Goal: Task Accomplishment & Management: Use online tool/utility

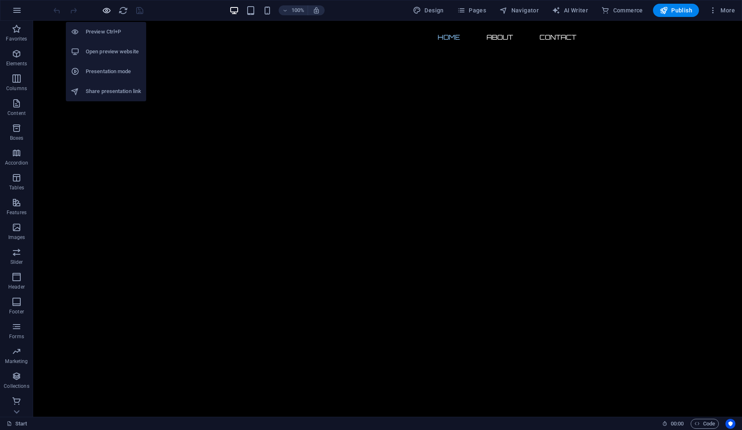
click at [105, 12] on icon "button" at bounding box center [107, 11] width 10 height 10
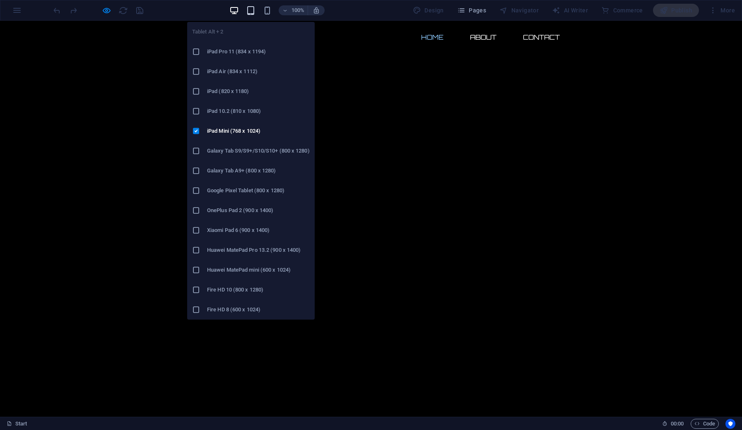
click at [255, 9] on icon "button" at bounding box center [251, 11] width 10 height 10
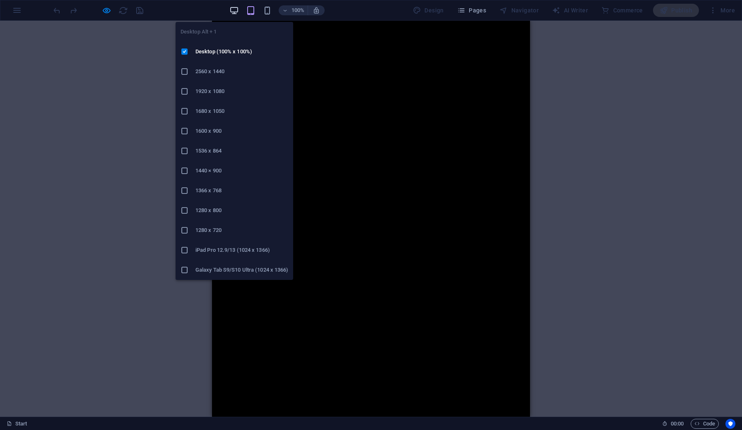
click at [232, 10] on icon "button" at bounding box center [234, 11] width 10 height 10
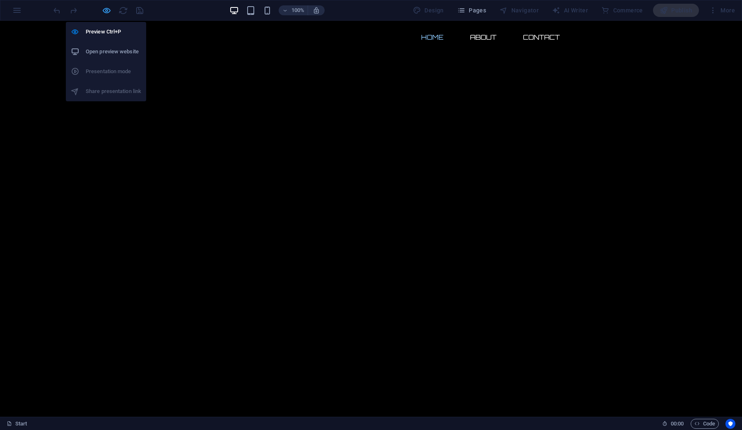
click at [102, 11] on icon "button" at bounding box center [107, 11] width 10 height 10
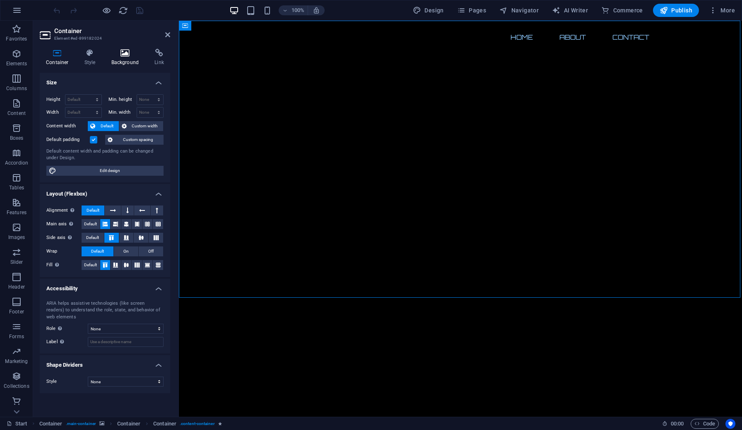
click at [122, 52] on icon at bounding box center [125, 53] width 40 height 8
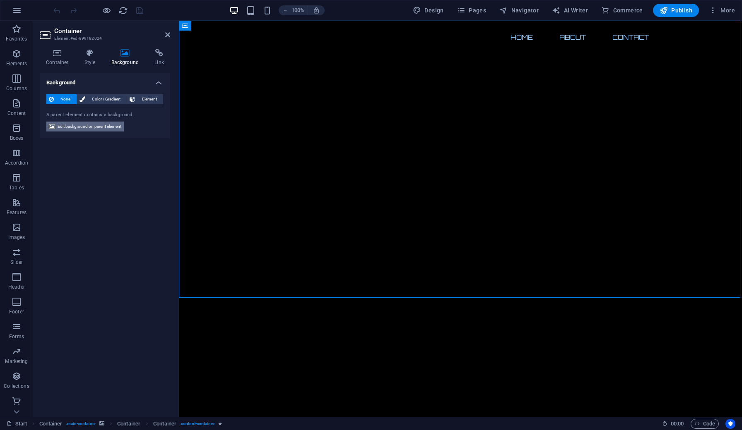
click at [105, 129] on span "Edit background on parent element" at bounding box center [90, 127] width 64 height 10
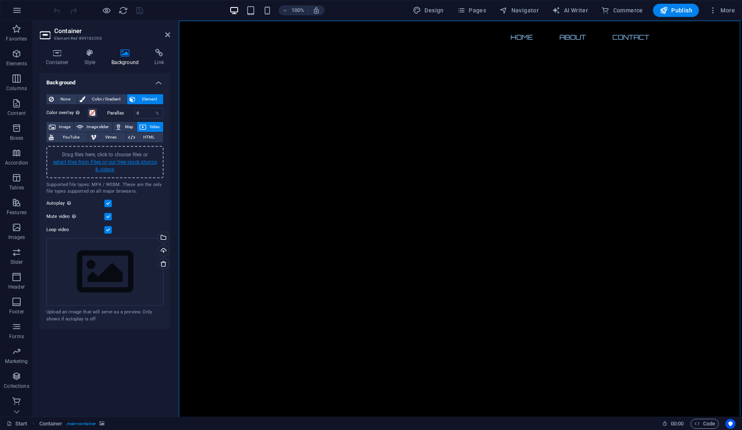
click at [111, 163] on link "select files from Files or our free stock photos & videos" at bounding box center [105, 165] width 104 height 13
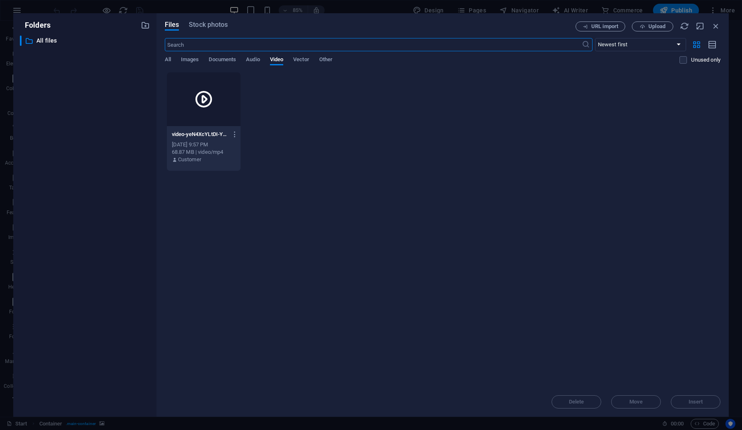
click at [202, 113] on div at bounding box center [204, 99] width 74 height 54
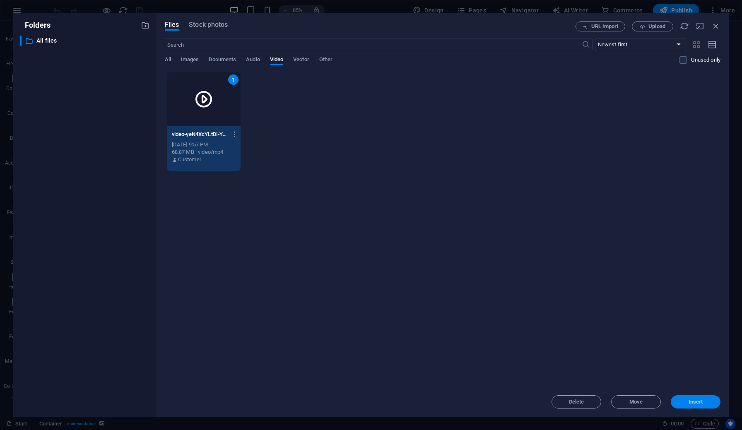
click at [692, 402] on span "Insert" at bounding box center [695, 402] width 14 height 5
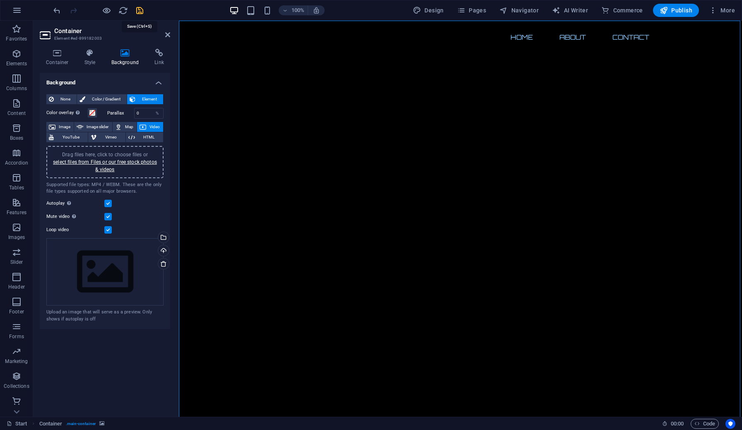
click at [140, 12] on icon "save" at bounding box center [140, 11] width 10 height 10
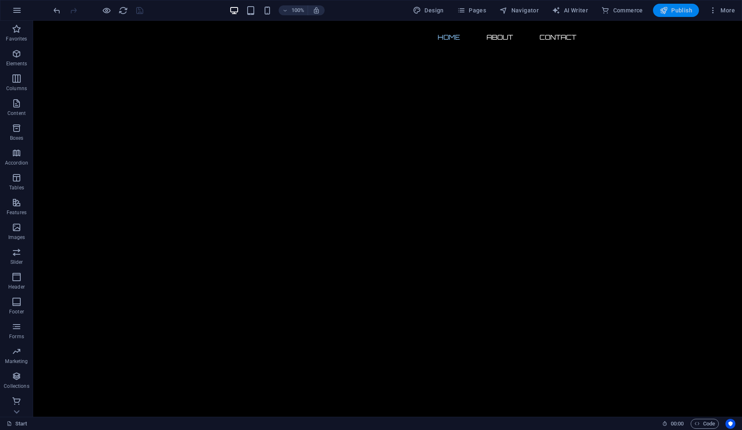
click at [672, 12] on span "Publish" at bounding box center [675, 10] width 33 height 8
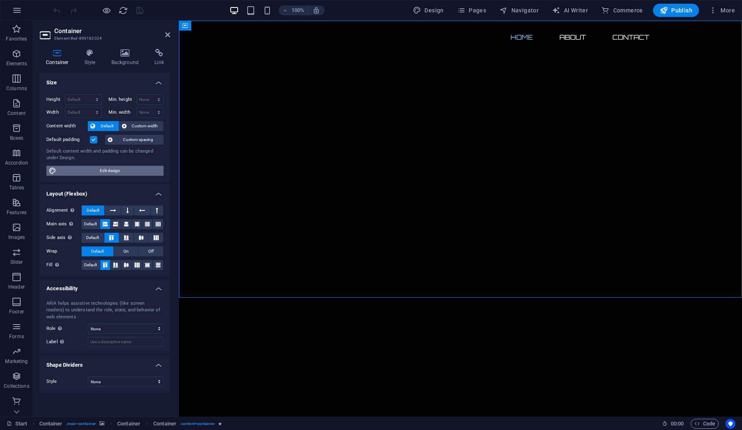
click at [112, 172] on span "Edit design" at bounding box center [110, 171] width 102 height 10
select select "rem"
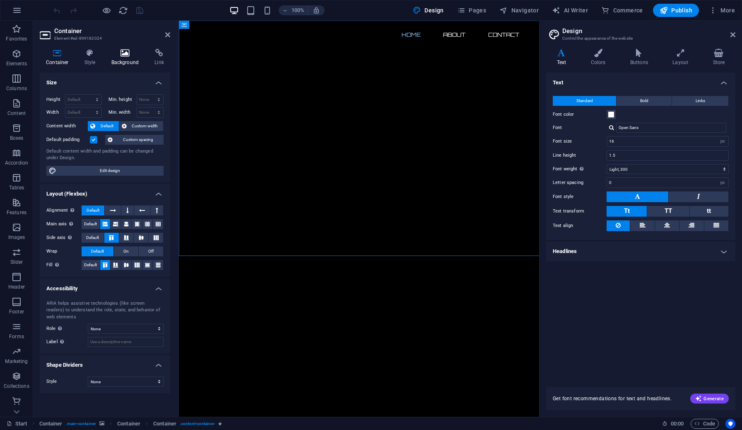
click at [127, 57] on h4 "Background" at bounding box center [126, 57] width 43 height 17
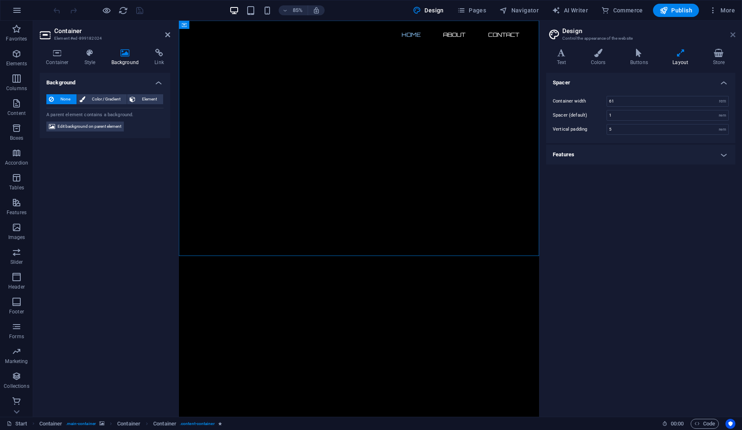
click at [732, 38] on link at bounding box center [732, 34] width 5 height 7
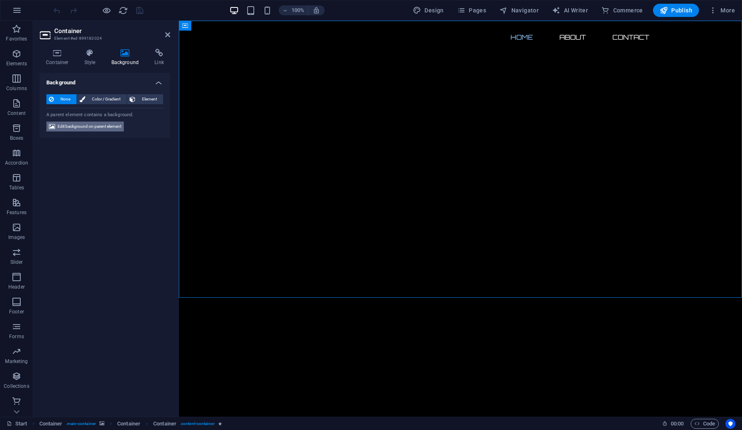
click at [98, 124] on span "Edit background on parent element" at bounding box center [90, 127] width 64 height 10
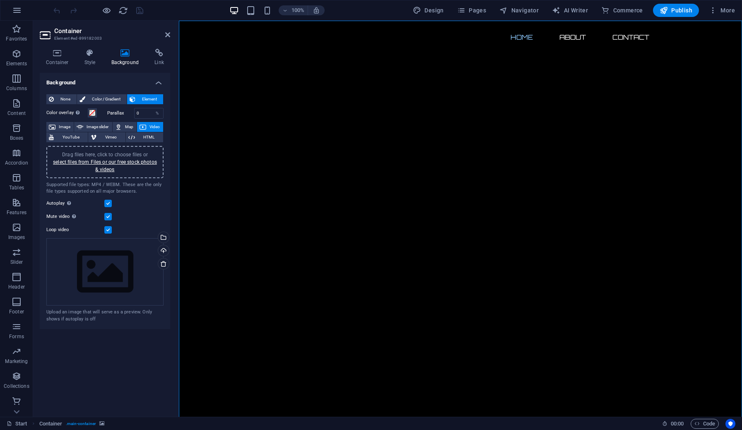
click at [111, 166] on div "Drag files here, click to choose files or select files from Files or our free s…" at bounding box center [104, 162] width 107 height 22
click at [105, 166] on div "Drag files here, click to choose files or select files from Files or our free s…" at bounding box center [104, 162] width 107 height 22
click at [676, 14] on span "Publish" at bounding box center [675, 10] width 33 height 8
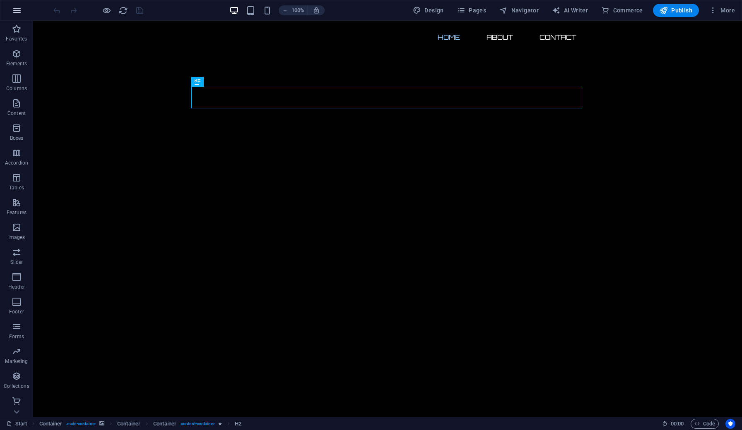
click at [16, 14] on icon "button" at bounding box center [17, 10] width 10 height 10
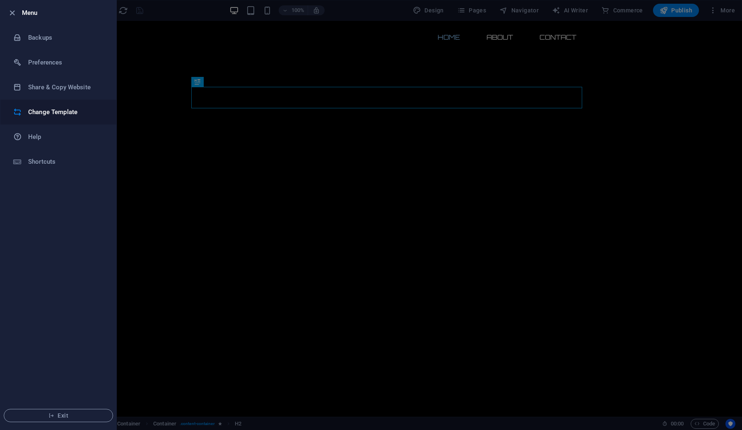
click at [41, 115] on h6 "Change Template" at bounding box center [66, 112] width 77 height 10
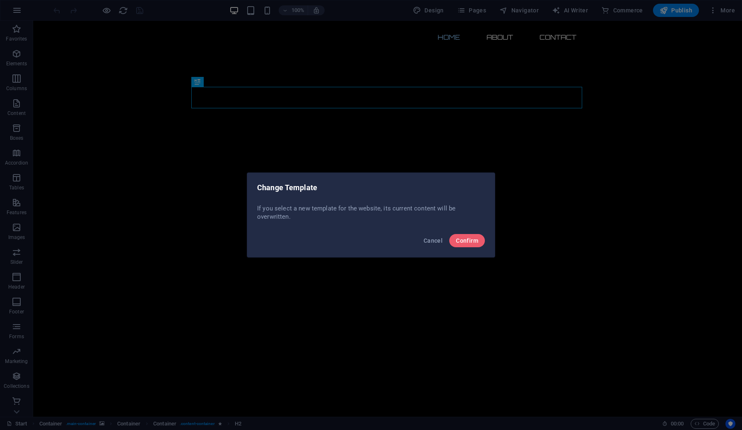
click at [470, 248] on div "Cancel Confirm" at bounding box center [370, 243] width 247 height 28
click at [467, 241] on span "Confirm" at bounding box center [467, 241] width 22 height 7
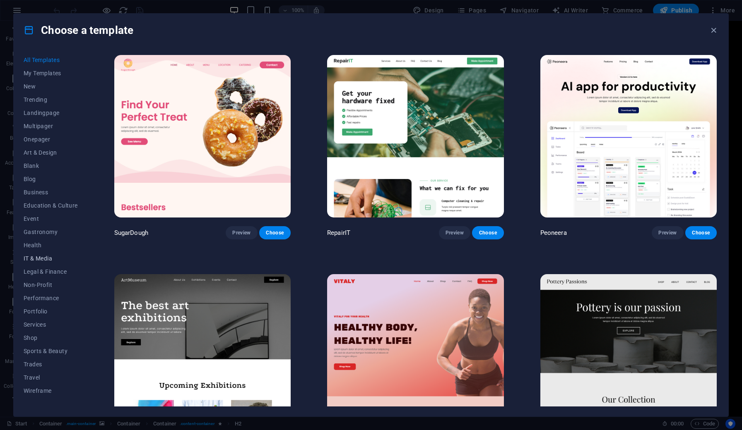
click at [43, 260] on span "IT & Media" at bounding box center [51, 258] width 54 height 7
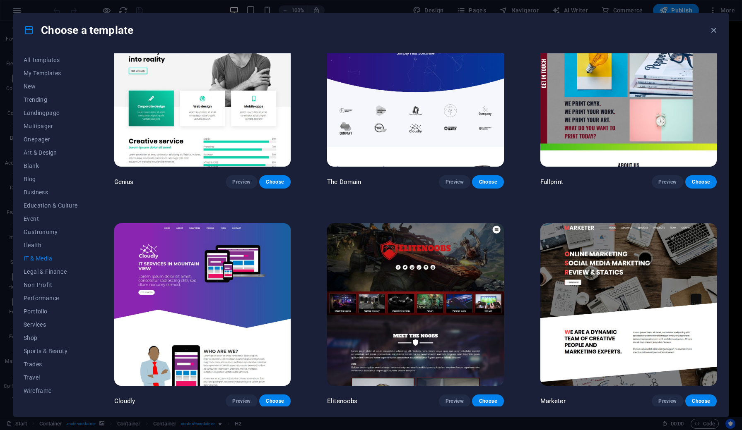
scroll to position [488, 0]
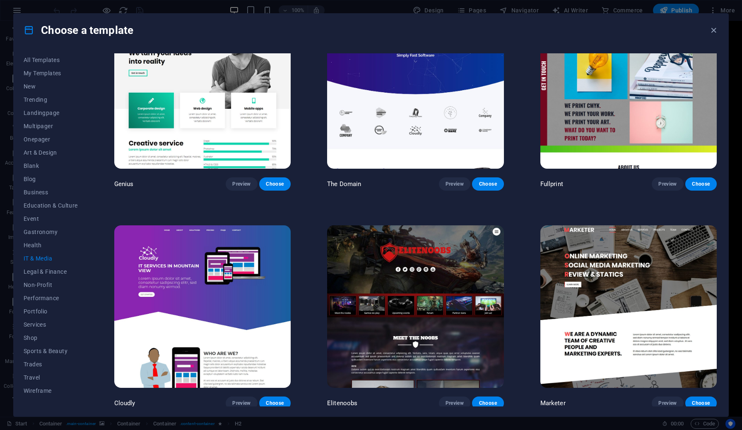
click at [431, 289] on img at bounding box center [415, 307] width 176 height 163
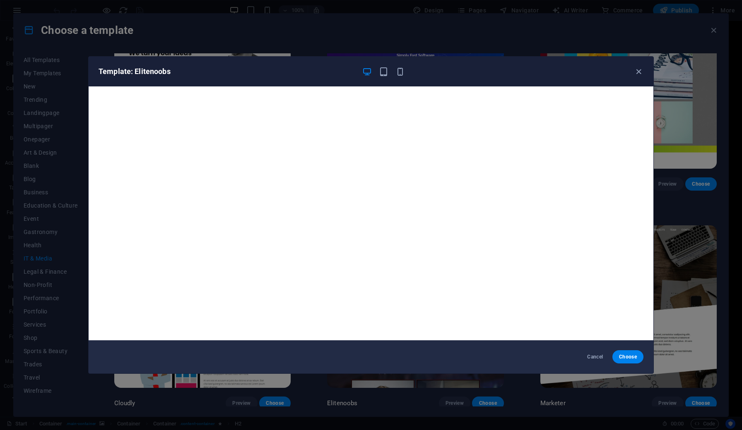
scroll to position [0, 0]
click at [640, 73] on icon "button" at bounding box center [639, 72] width 10 height 10
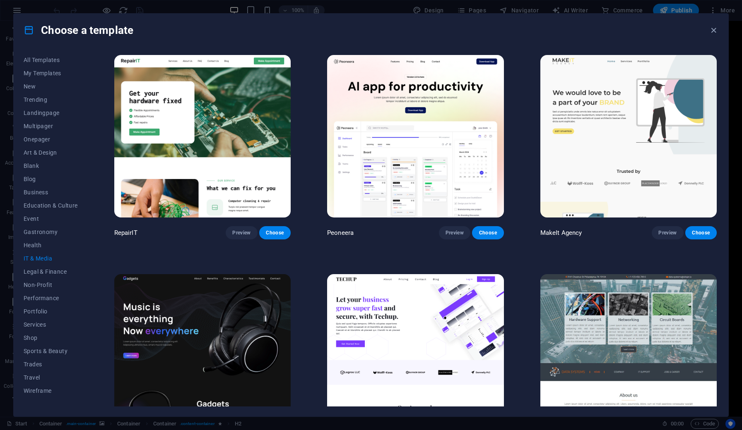
click at [629, 318] on img at bounding box center [628, 355] width 176 height 163
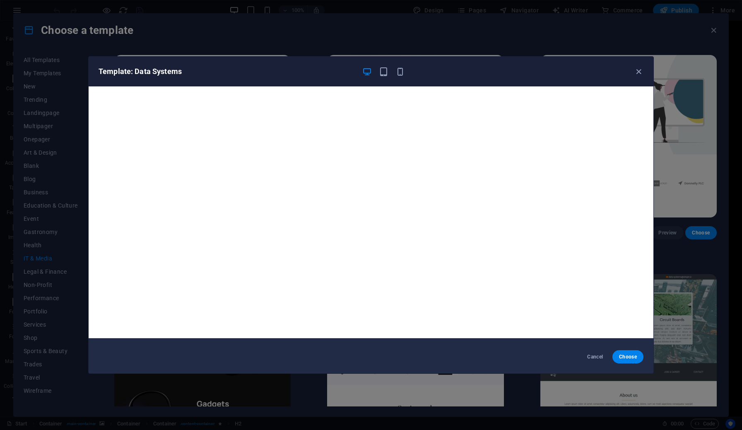
scroll to position [2, 0]
click at [640, 72] on icon "button" at bounding box center [639, 72] width 10 height 10
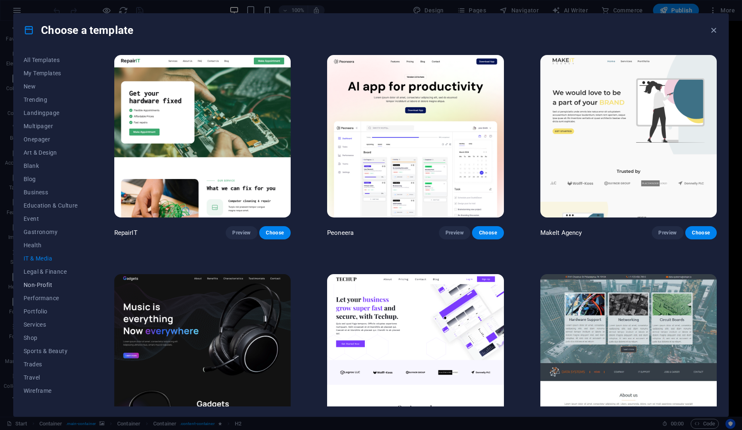
click at [45, 287] on span "Non-Profit" at bounding box center [51, 285] width 54 height 7
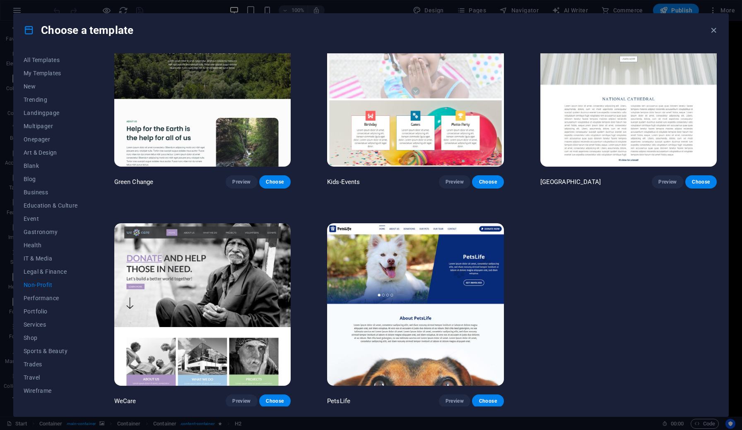
scroll to position [50, 0]
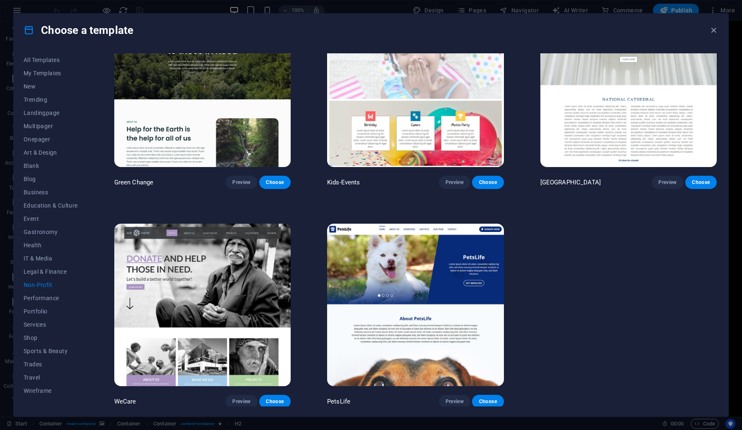
click at [207, 291] on img at bounding box center [202, 305] width 176 height 163
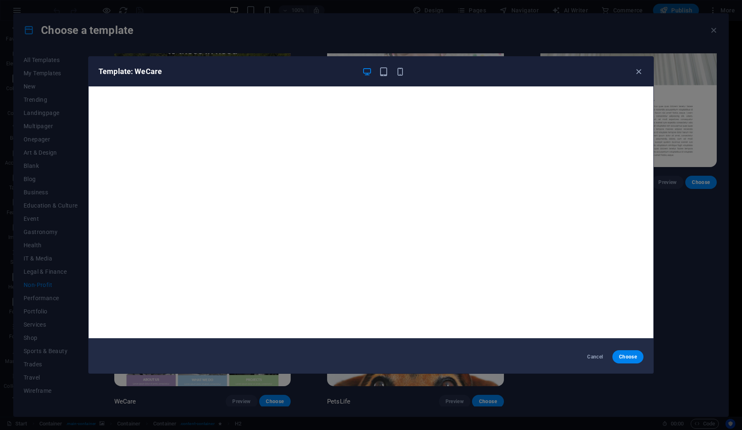
scroll to position [2, 0]
click at [636, 73] on icon "button" at bounding box center [639, 72] width 10 height 10
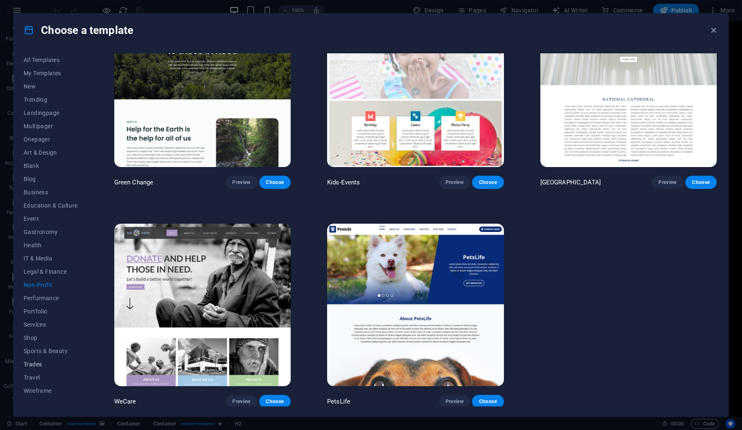
click at [38, 368] on button "Trades" at bounding box center [51, 364] width 54 height 13
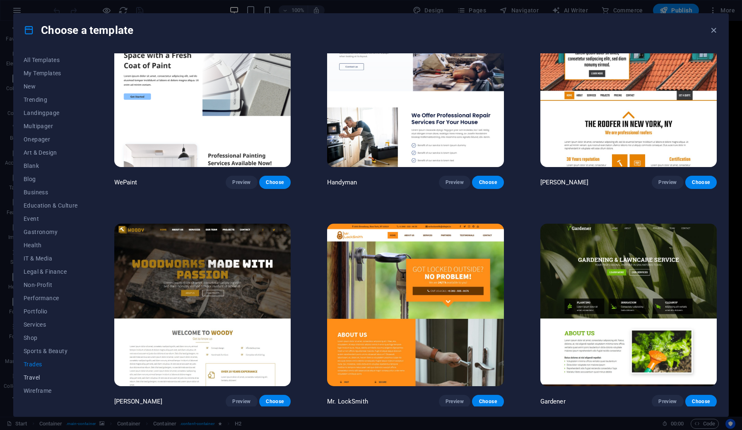
click at [37, 382] on button "Travel" at bounding box center [51, 377] width 54 height 13
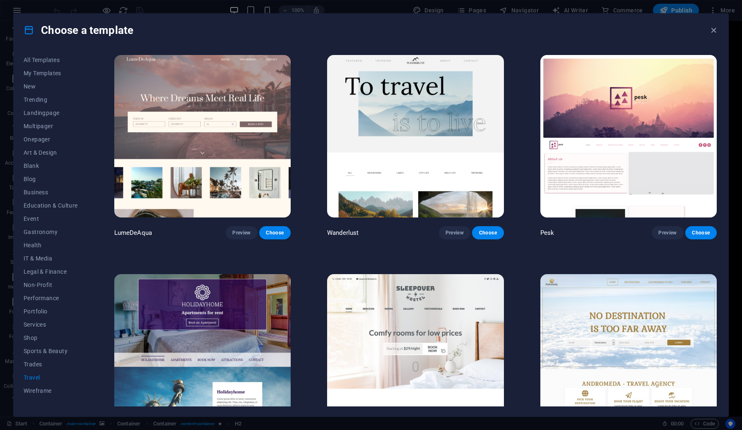
scroll to position [0, 0]
click at [185, 113] on img at bounding box center [202, 136] width 176 height 163
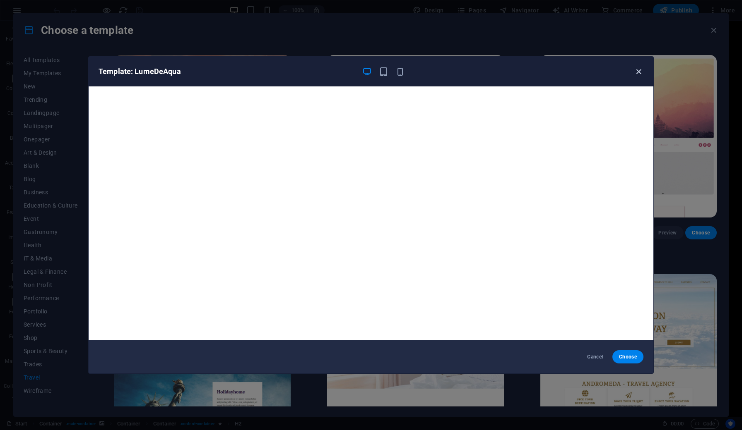
click at [642, 75] on icon "button" at bounding box center [639, 72] width 10 height 10
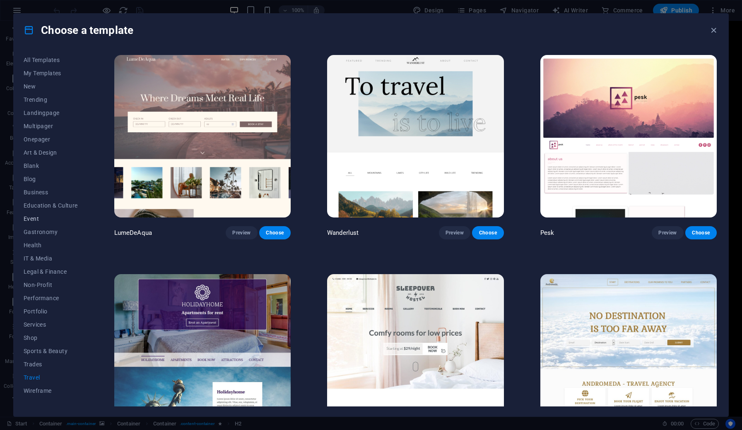
click at [37, 220] on span "Event" at bounding box center [51, 219] width 54 height 7
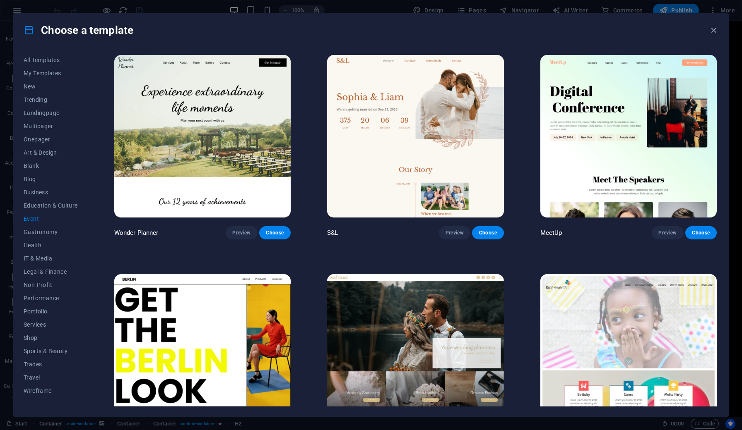
click at [639, 162] on img at bounding box center [628, 136] width 176 height 163
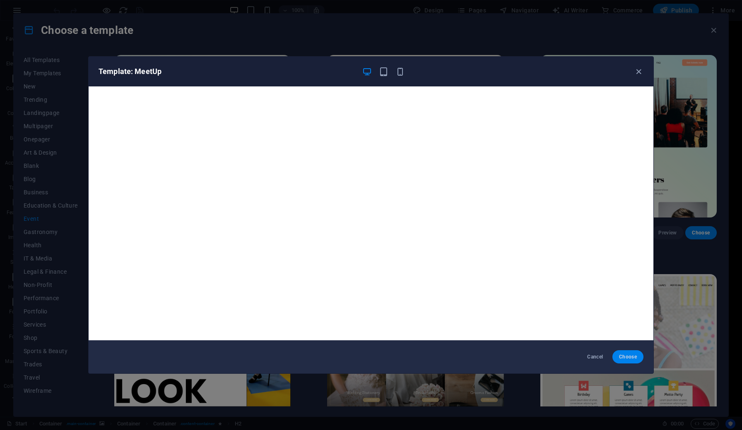
click at [632, 360] on span "Choose" at bounding box center [628, 357] width 18 height 7
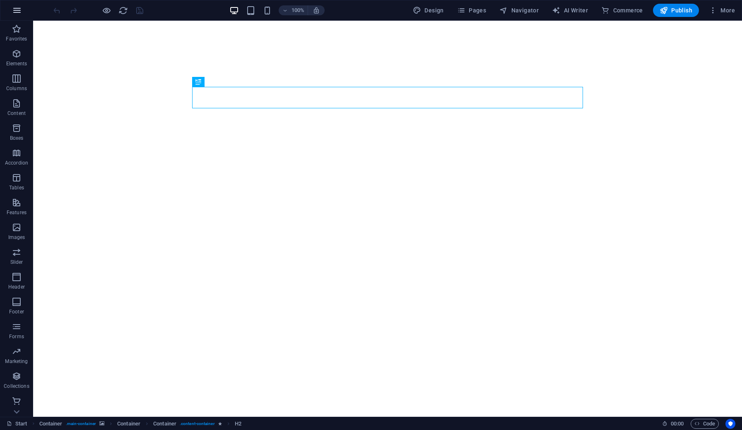
click at [19, 12] on icon "button" at bounding box center [17, 10] width 10 height 10
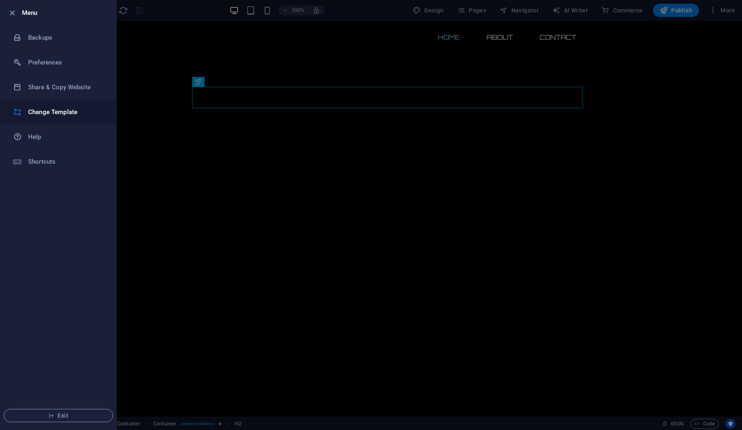
click at [41, 111] on h6 "Change Template" at bounding box center [66, 112] width 77 height 10
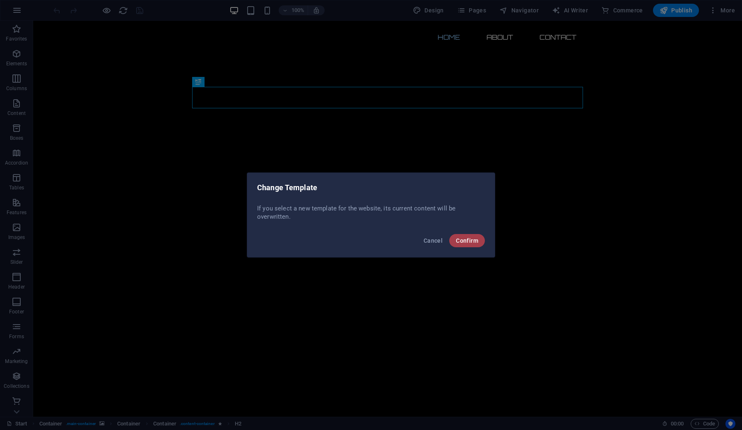
click at [462, 241] on span "Confirm" at bounding box center [467, 241] width 22 height 7
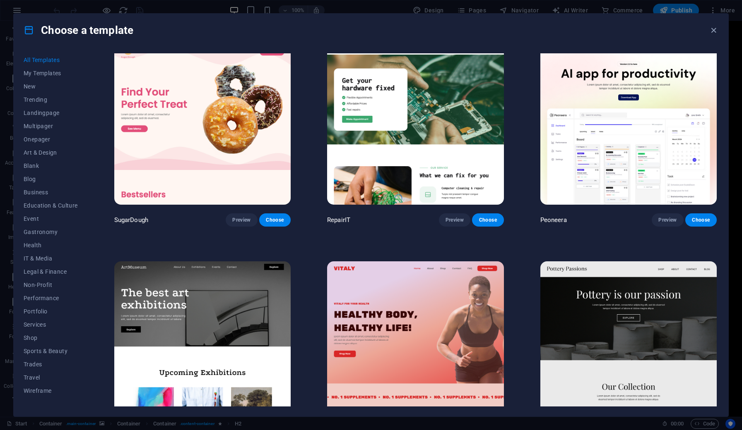
scroll to position [12, 0]
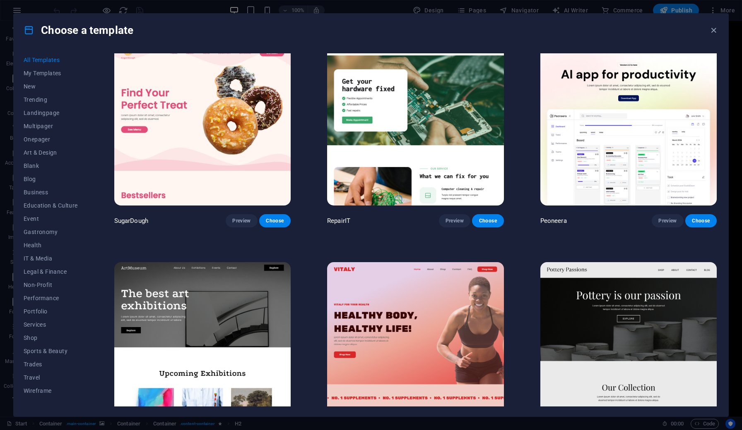
click at [405, 135] on img at bounding box center [415, 124] width 176 height 163
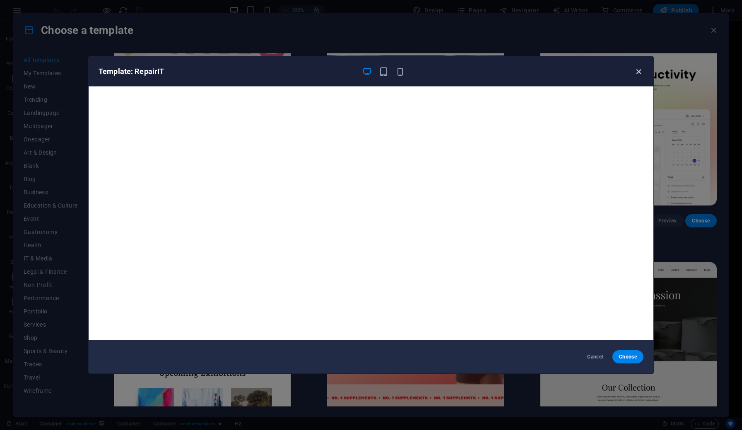
click at [640, 72] on icon "button" at bounding box center [639, 72] width 10 height 10
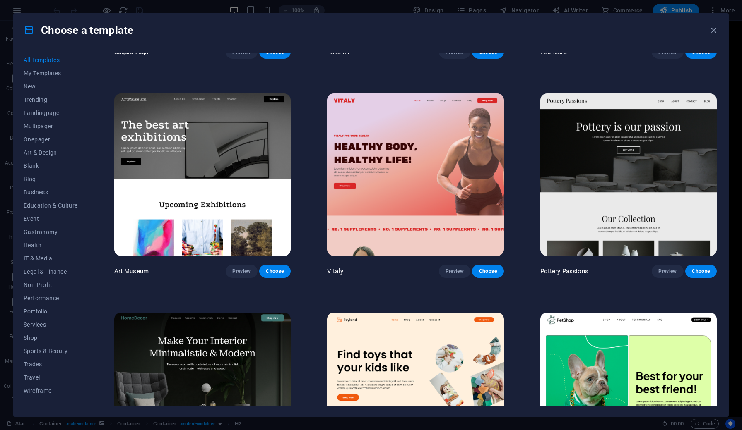
scroll to position [190, 0]
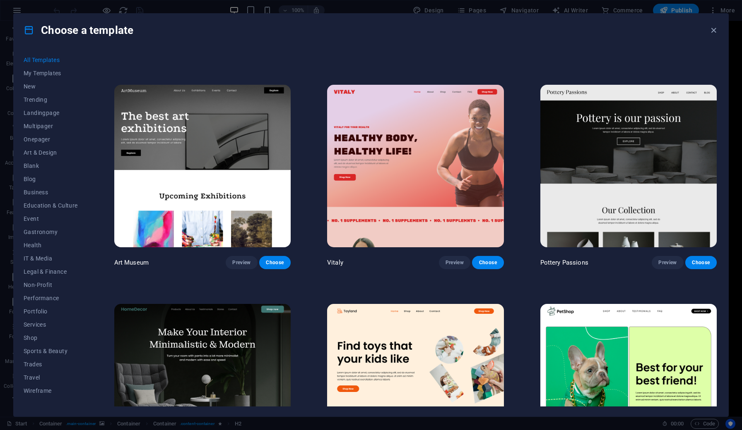
click at [210, 183] on img at bounding box center [202, 166] width 176 height 163
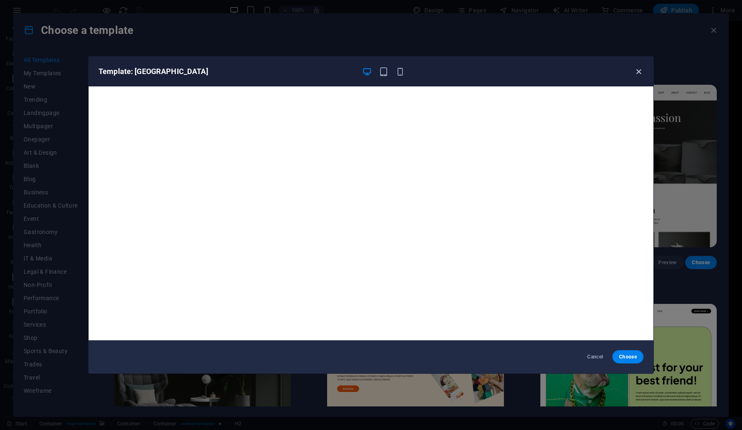
click at [639, 70] on icon "button" at bounding box center [639, 72] width 10 height 10
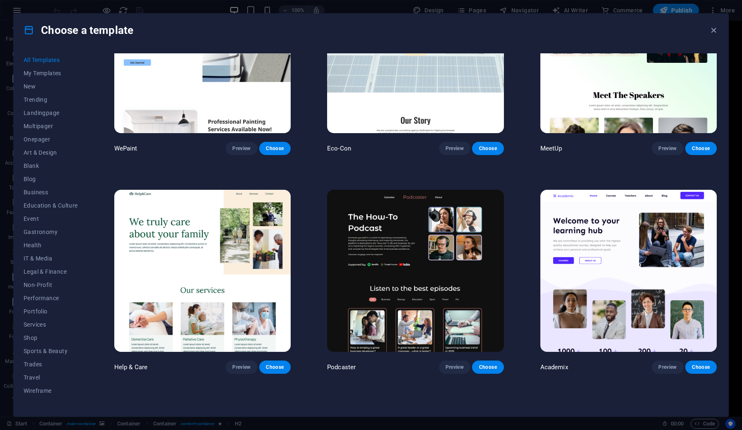
scroll to position [963, 0]
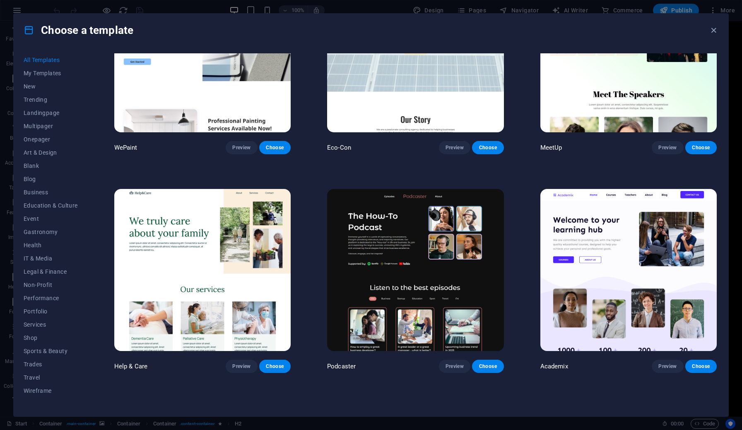
click at [440, 252] on img at bounding box center [415, 270] width 176 height 163
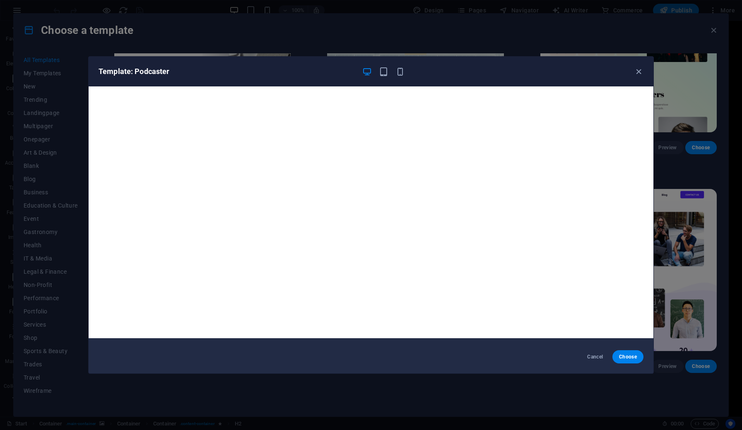
scroll to position [2, 0]
click at [638, 73] on icon "button" at bounding box center [639, 72] width 10 height 10
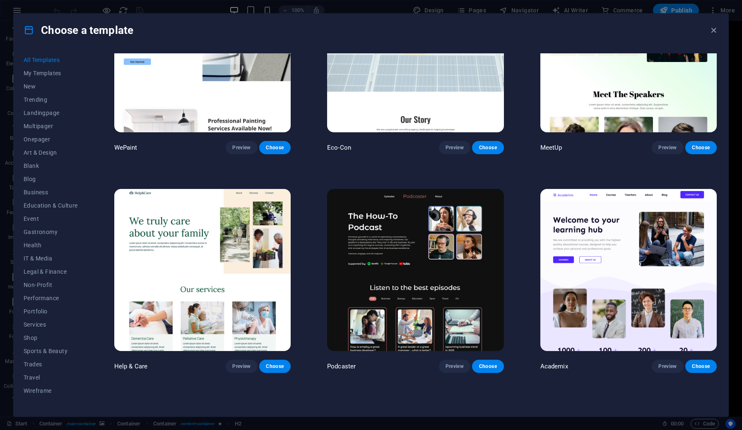
click at [418, 242] on img at bounding box center [415, 270] width 176 height 163
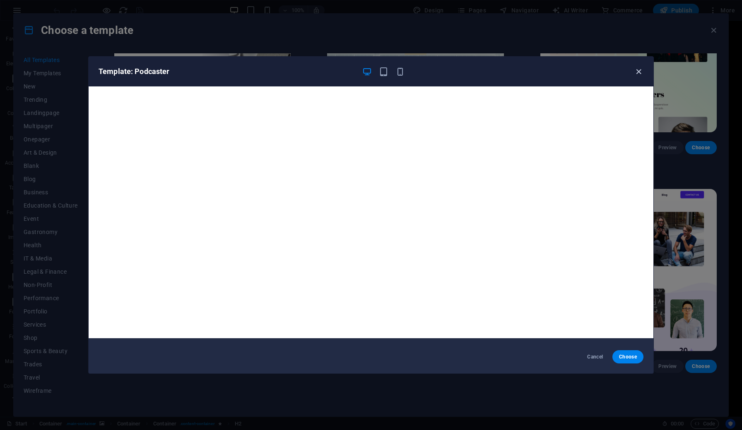
click at [639, 70] on icon "button" at bounding box center [639, 72] width 10 height 10
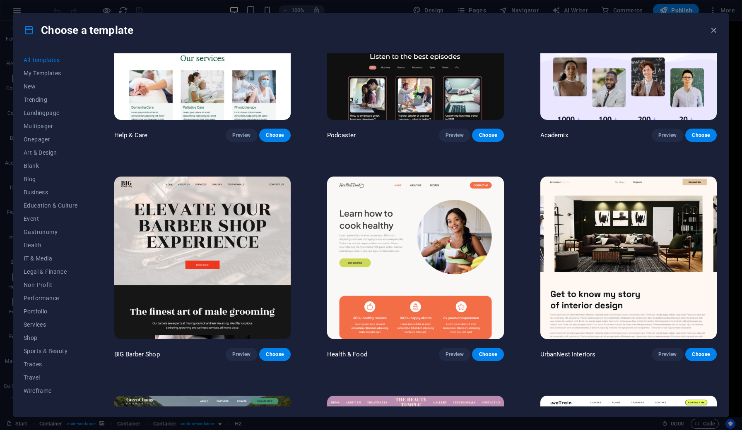
scroll to position [1228, 0]
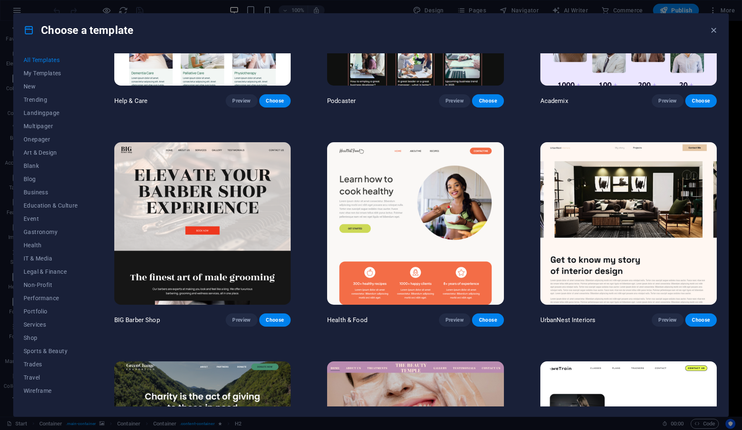
click at [620, 246] on img at bounding box center [628, 223] width 176 height 163
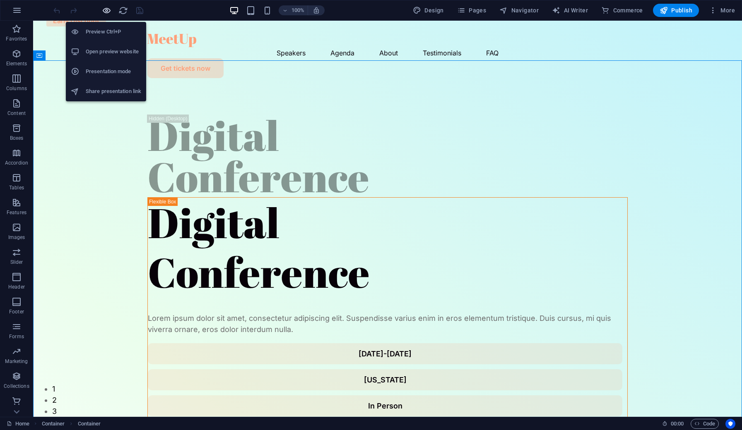
click at [105, 13] on icon "button" at bounding box center [107, 11] width 10 height 10
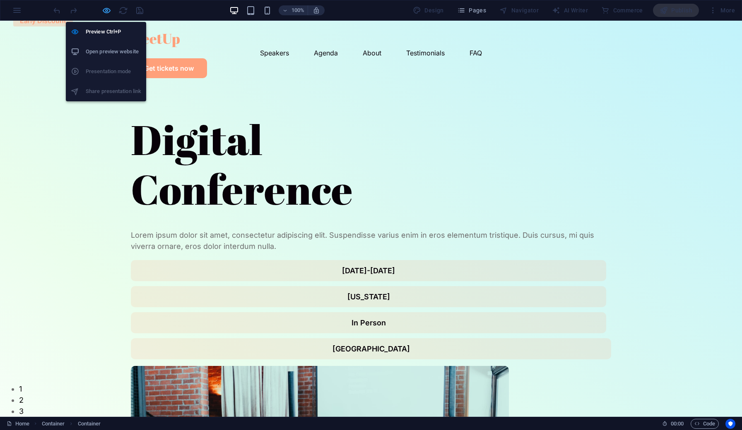
click at [104, 10] on icon "button" at bounding box center [107, 11] width 10 height 10
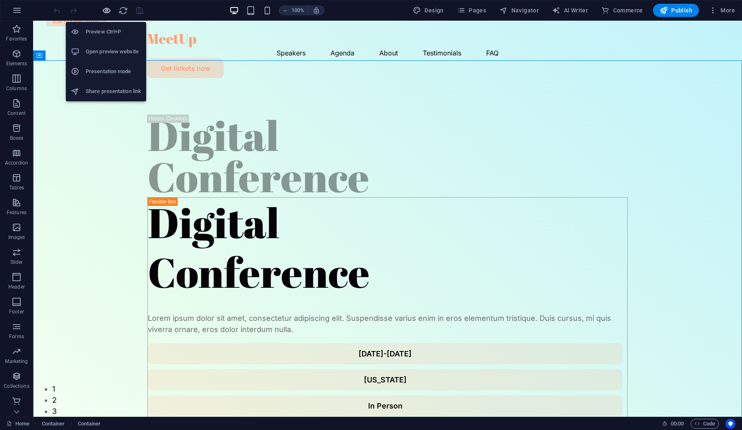
click at [104, 10] on icon "button" at bounding box center [107, 11] width 10 height 10
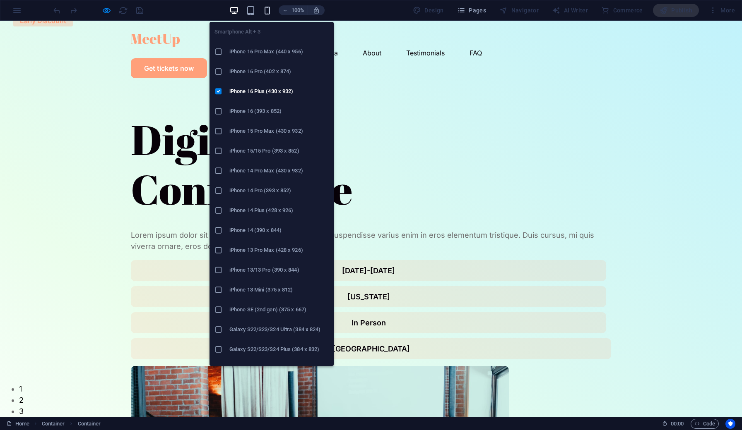
click at [269, 10] on icon "button" at bounding box center [267, 11] width 10 height 10
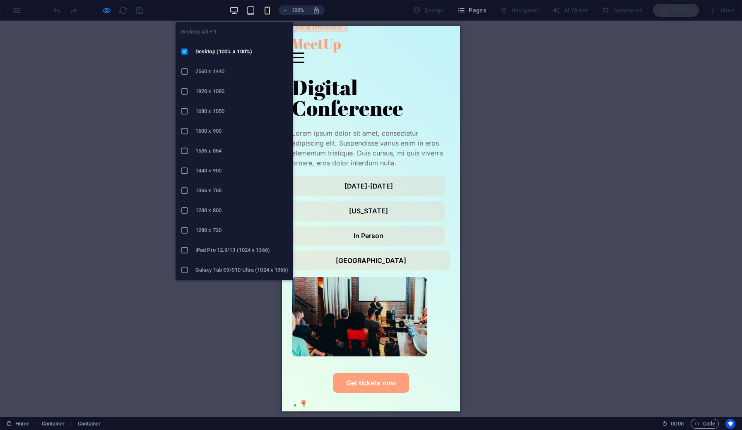
click at [238, 12] on icon "button" at bounding box center [234, 11] width 10 height 10
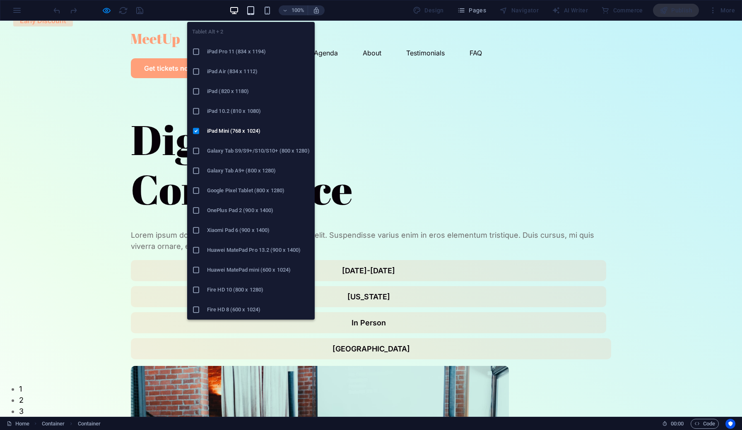
click at [253, 12] on icon "button" at bounding box center [251, 11] width 10 height 10
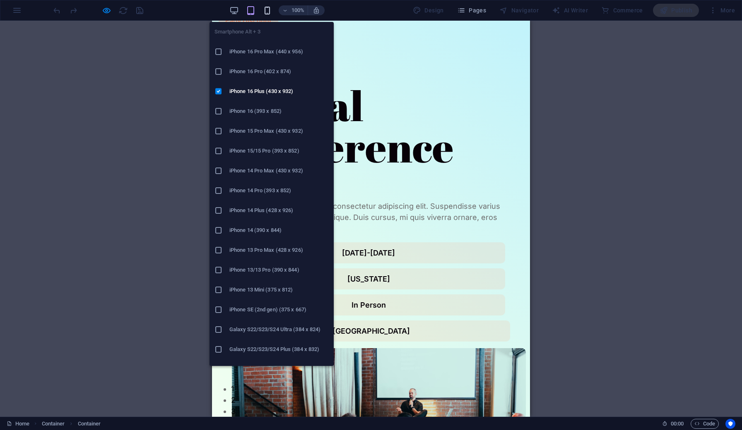
click at [264, 11] on icon "button" at bounding box center [267, 11] width 10 height 10
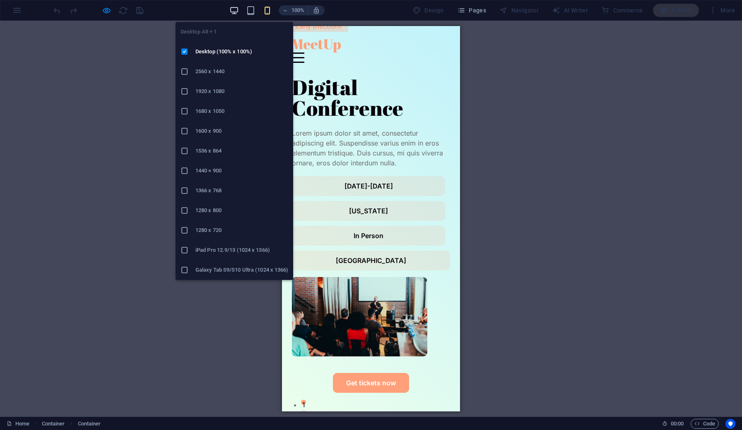
click at [232, 12] on icon "button" at bounding box center [234, 11] width 10 height 10
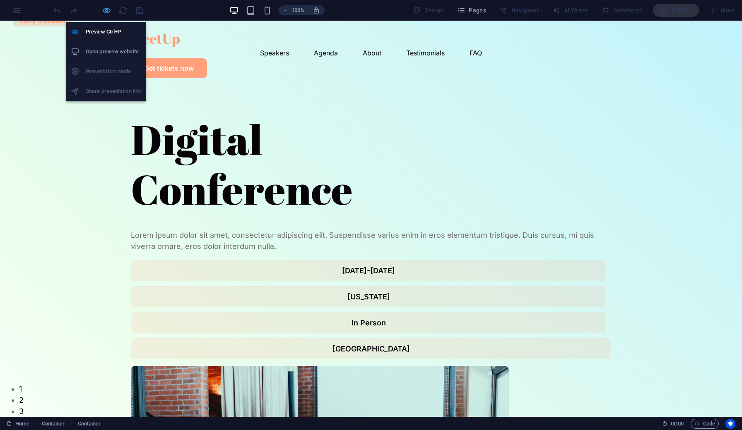
click at [107, 14] on icon "button" at bounding box center [107, 11] width 10 height 10
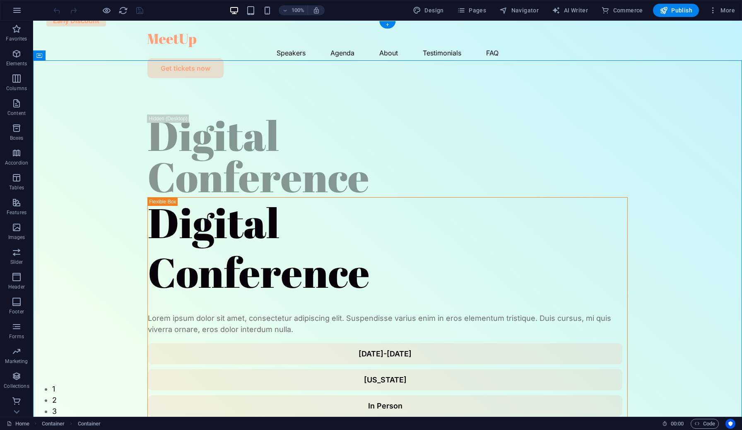
click at [171, 42] on div at bounding box center [387, 40] width 480 height 13
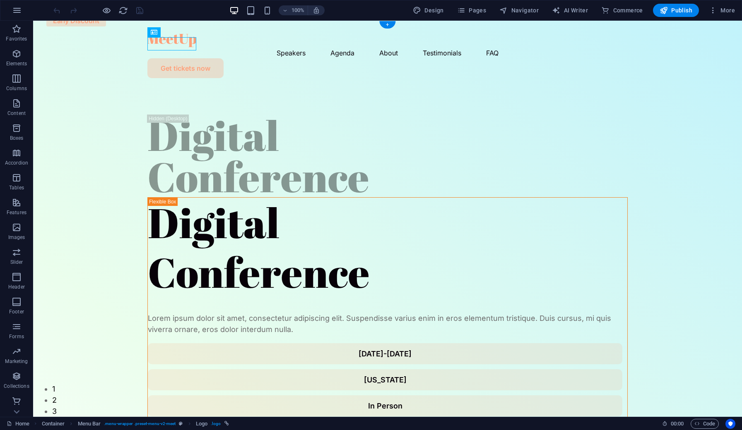
click at [175, 43] on div at bounding box center [387, 40] width 480 height 13
select select "px"
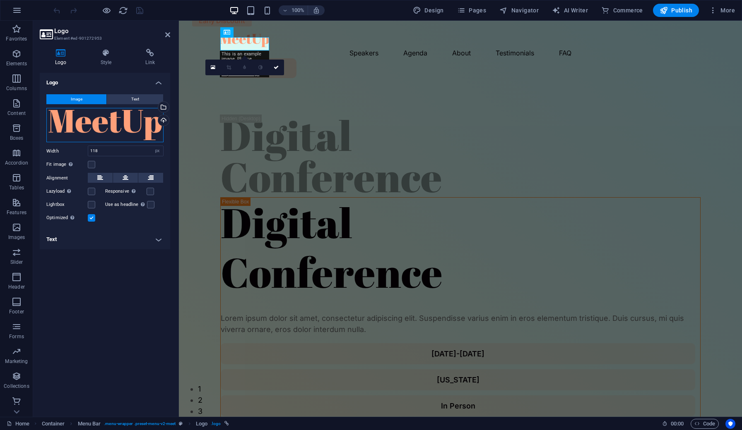
click at [110, 122] on div "Drag files here, click to choose files or select files from Files or our free s…" at bounding box center [104, 125] width 117 height 35
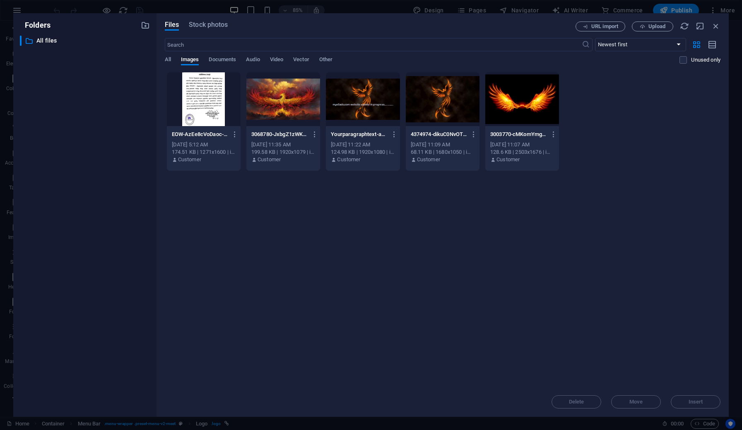
click at [445, 101] on div at bounding box center [443, 99] width 74 height 54
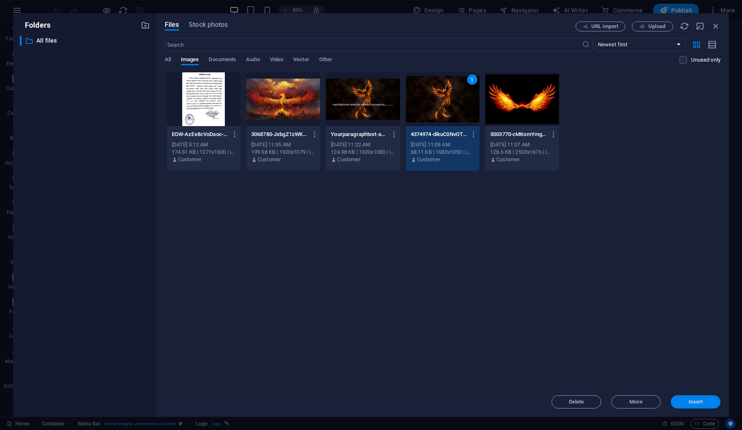
click at [690, 398] on button "Insert" at bounding box center [695, 402] width 50 height 13
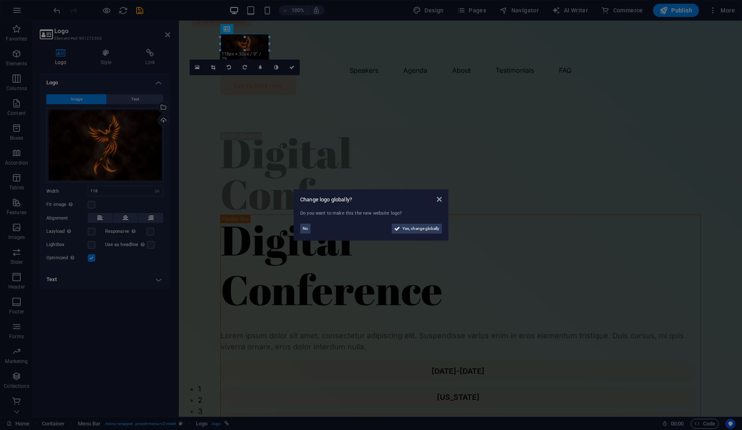
click at [421, 100] on aside "Change logo globally? Do you want to make this the new website logo? No Yes, ch…" at bounding box center [371, 215] width 742 height 430
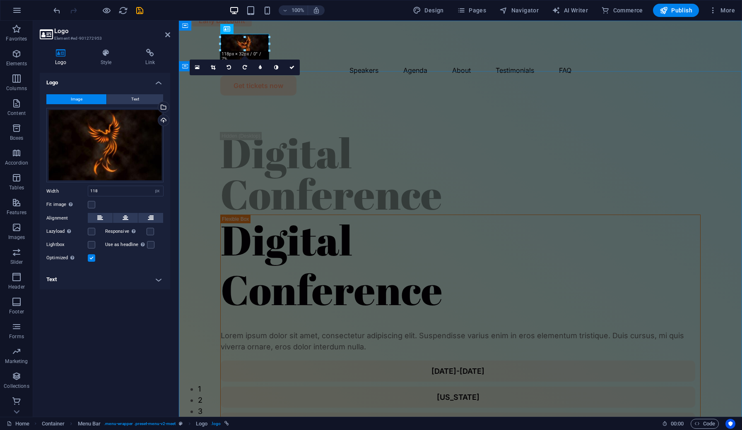
click at [400, 102] on div "Digital Conference Digital Conference Lorem ipsum dolor sit amet, consectetur a…" at bounding box center [460, 421] width 563 height 639
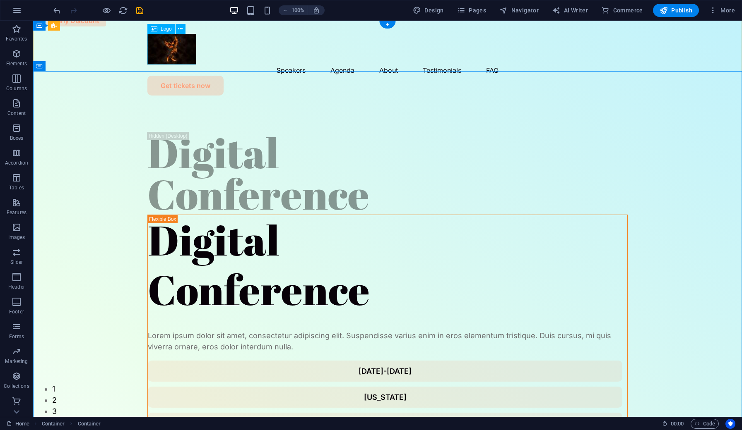
click at [178, 46] on div at bounding box center [387, 49] width 480 height 31
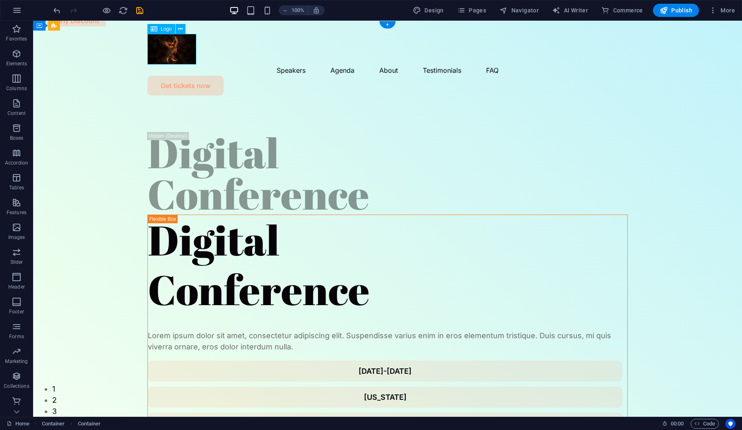
click at [178, 46] on div at bounding box center [387, 49] width 480 height 31
select select "px"
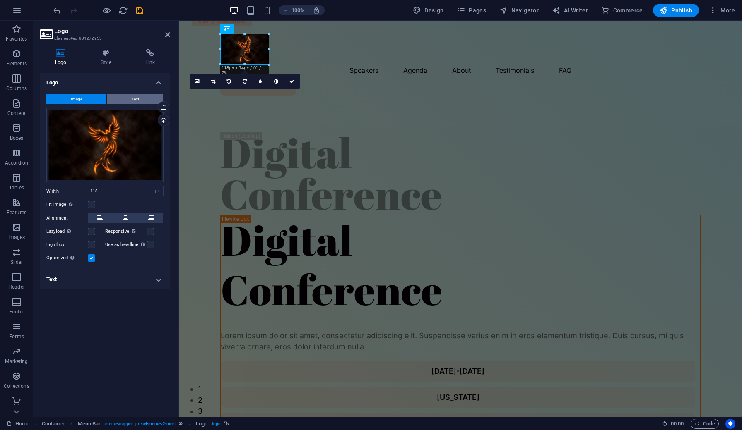
click at [130, 101] on button "Text" at bounding box center [135, 99] width 56 height 10
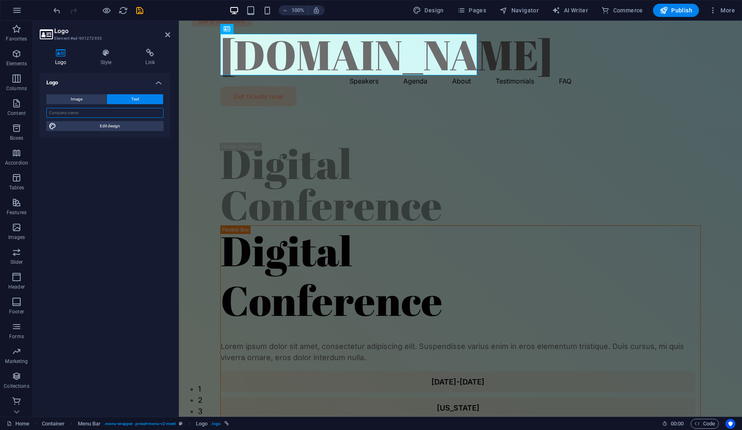
click at [114, 113] on input "text" at bounding box center [104, 113] width 117 height 10
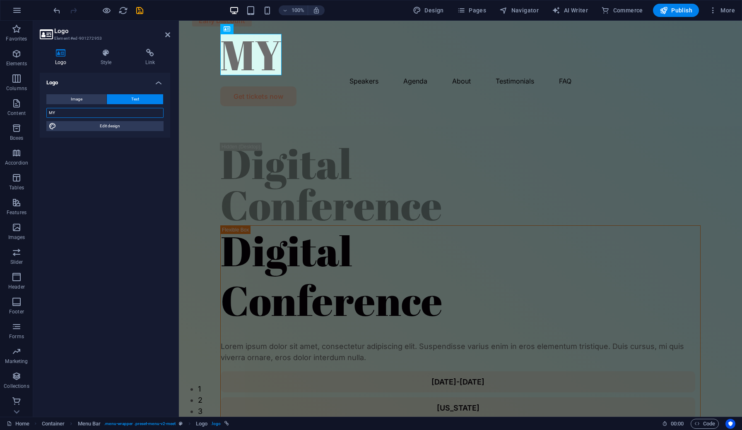
type input "M"
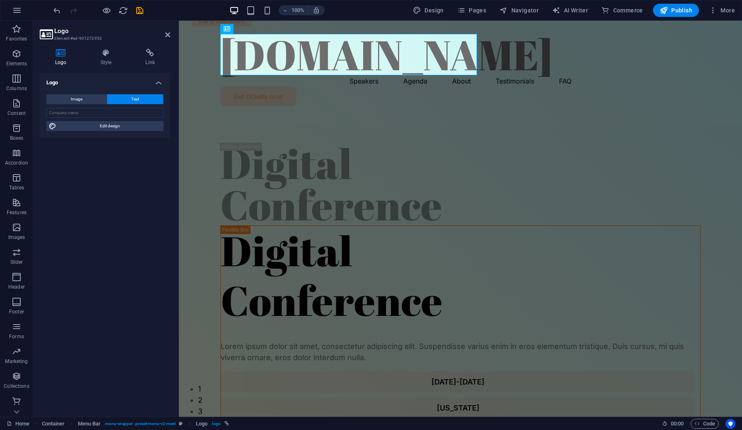
click at [121, 182] on div "Logo Image Text Drag files here, click to choose files or select files from Fil…" at bounding box center [105, 242] width 130 height 338
click at [527, 149] on div "Digital Conference Digital Conference Lorem ipsum dolor sit amet, consectetur a…" at bounding box center [460, 432] width 563 height 639
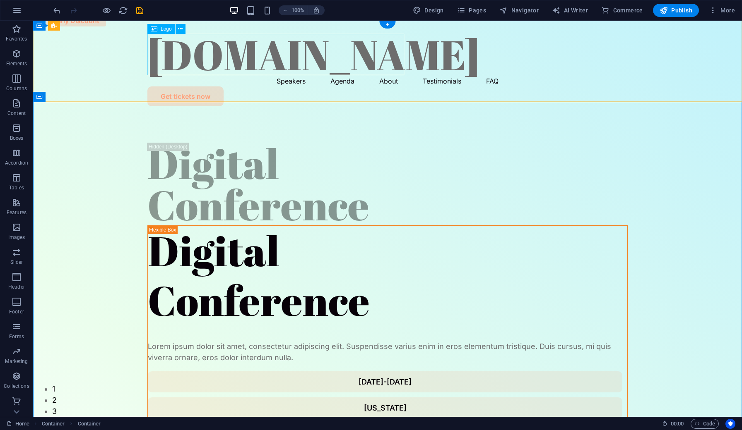
click at [226, 62] on div "[DOMAIN_NAME]" at bounding box center [387, 54] width 480 height 41
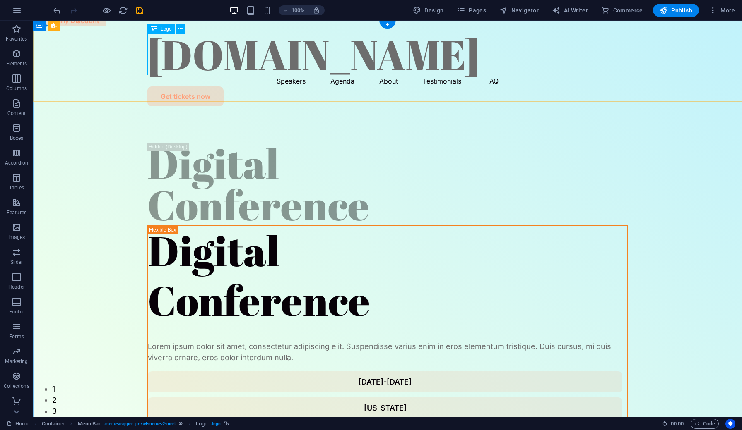
click at [168, 30] on span "Logo" at bounding box center [166, 28] width 11 height 5
select select "px"
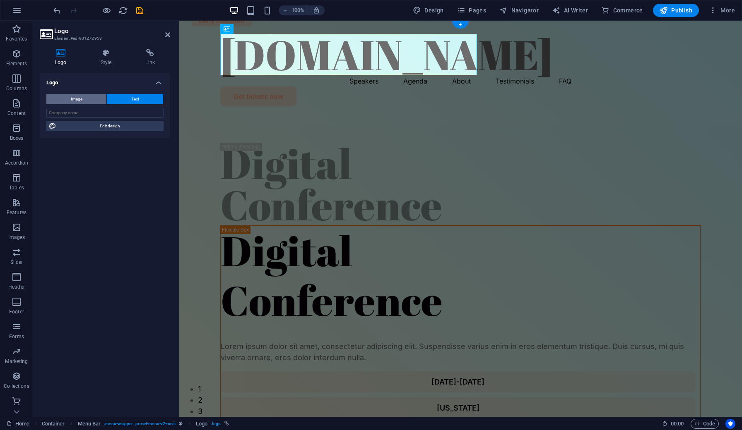
click at [95, 98] on button "Image" at bounding box center [76, 99] width 60 height 10
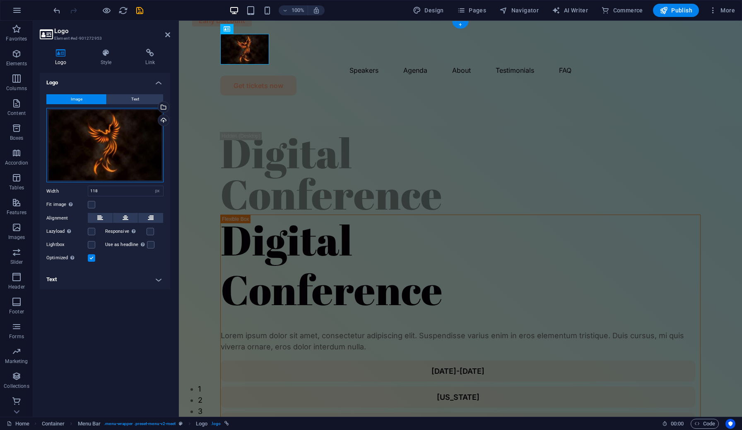
click at [135, 137] on div "Drag files here, click to choose files or select files from Files or our free s…" at bounding box center [104, 145] width 117 height 75
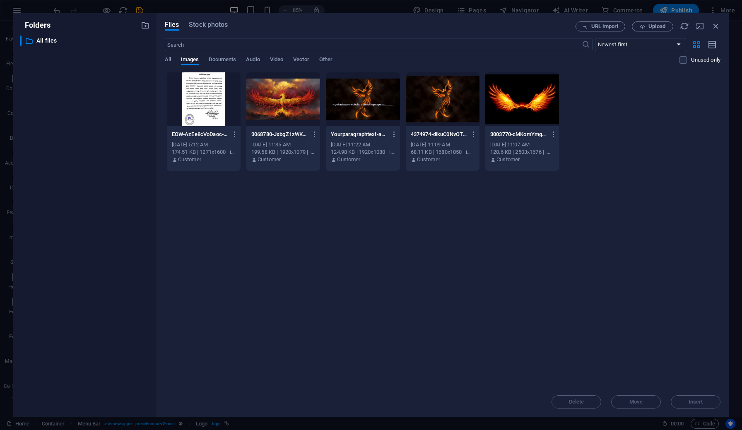
click at [517, 112] on div at bounding box center [522, 99] width 74 height 54
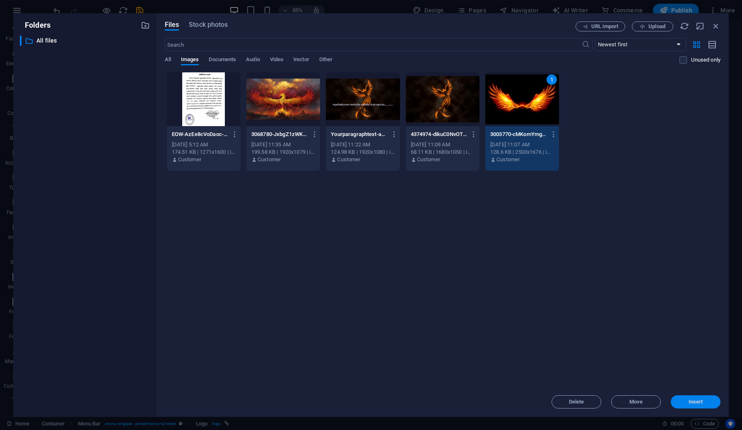
click at [688, 403] on span "Insert" at bounding box center [695, 402] width 14 height 5
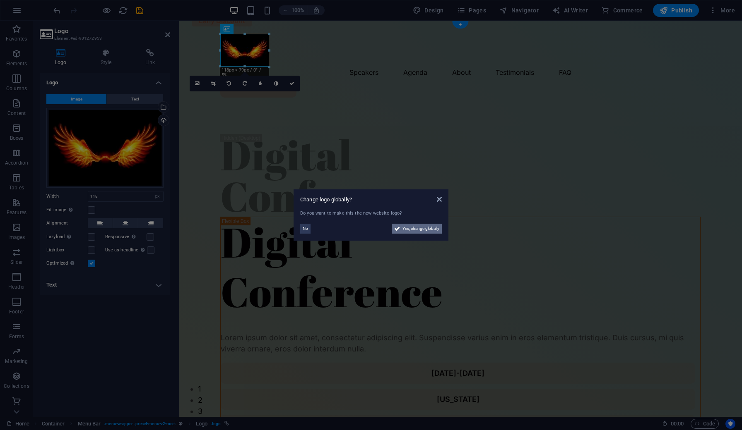
click at [435, 231] on span "Yes, change globally" at bounding box center [420, 229] width 37 height 10
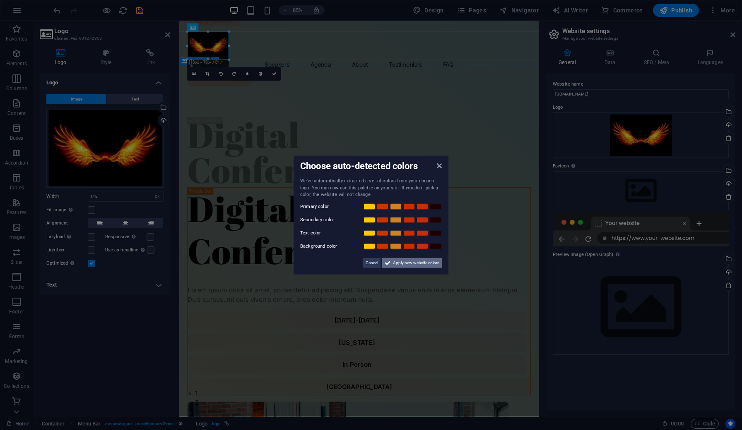
click at [403, 262] on span "Apply new website colors" at bounding box center [416, 263] width 46 height 10
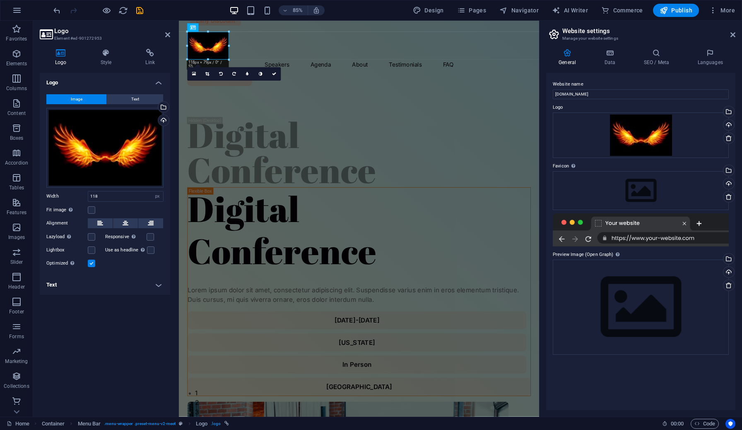
click at [538, 118] on div "Digital Conference Digital Conference Lorem ipsum dolor sit amet, consectetur a…" at bounding box center [391, 423] width 424 height 639
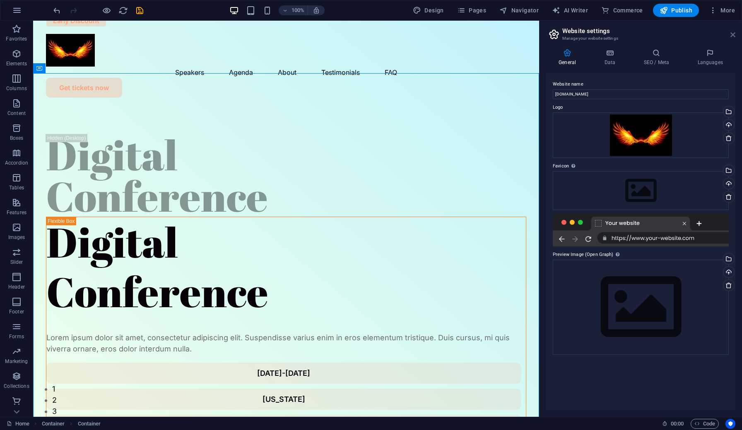
click at [733, 35] on icon at bounding box center [732, 34] width 5 height 7
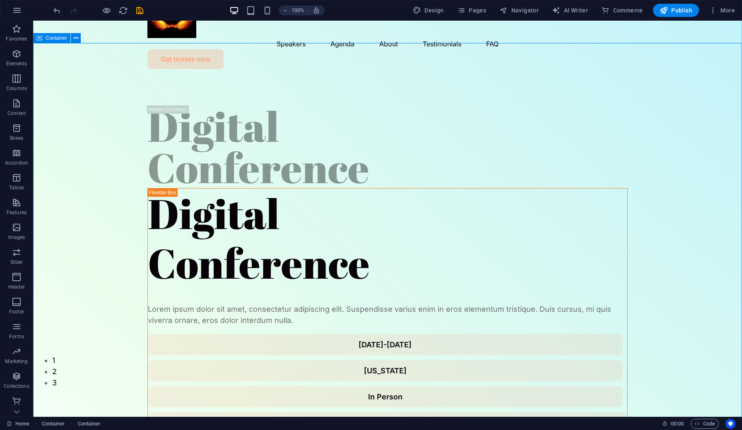
scroll to position [31, 0]
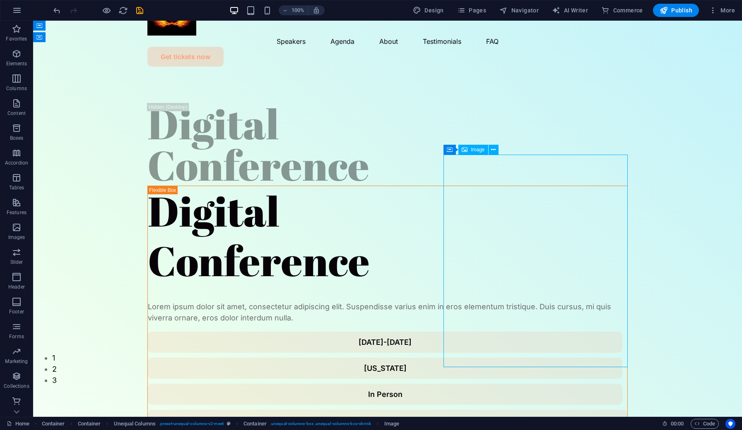
select select "px"
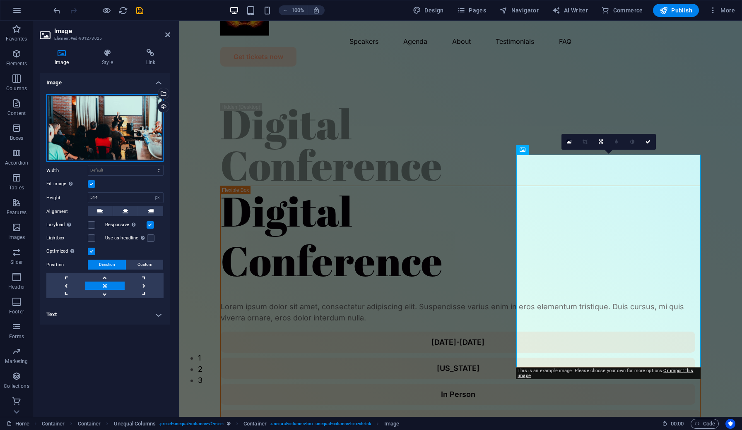
click at [111, 133] on div "Drag files here, click to choose files or select files from Files or our free s…" at bounding box center [104, 128] width 117 height 68
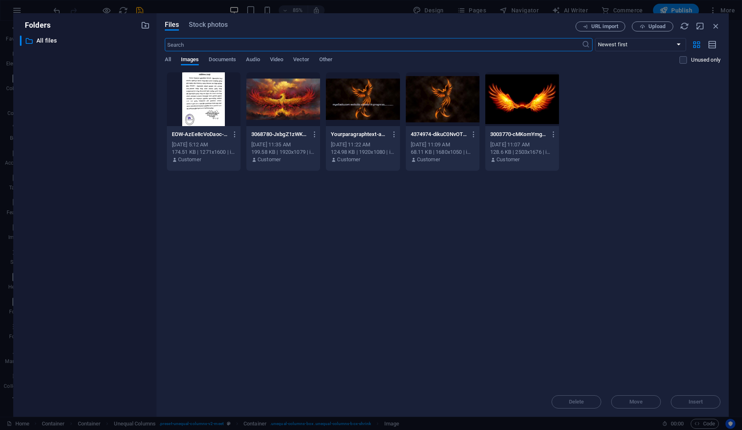
click at [197, 94] on div at bounding box center [204, 99] width 74 height 54
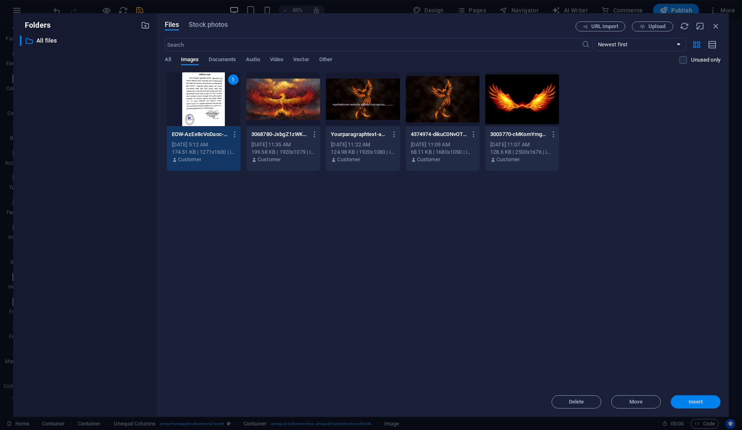
click at [689, 402] on span "Insert" at bounding box center [695, 402] width 14 height 5
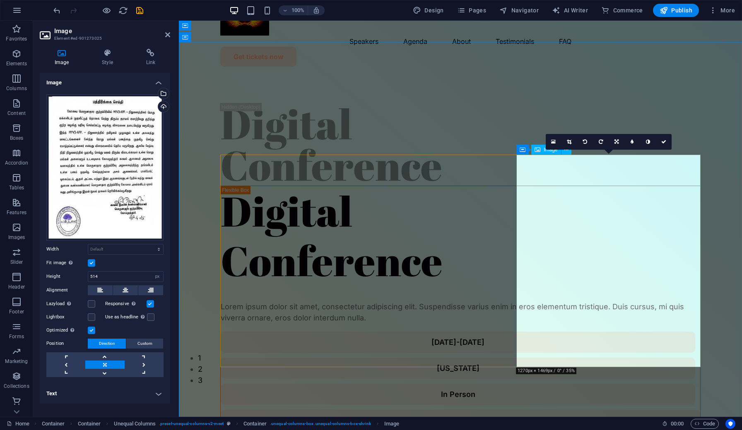
click at [716, 276] on div "Digital Conference Digital Conference Lorem ipsum dolor sit amet, consectetur a…" at bounding box center [460, 392] width 563 height 639
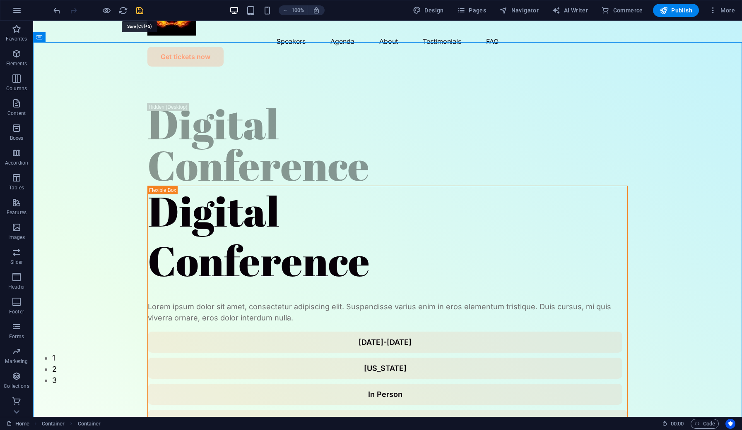
click at [139, 11] on icon "save" at bounding box center [140, 11] width 10 height 10
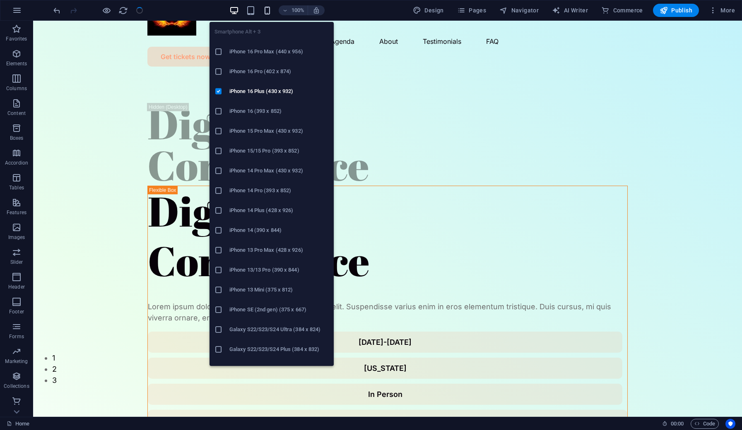
click at [271, 7] on icon "button" at bounding box center [267, 11] width 10 height 10
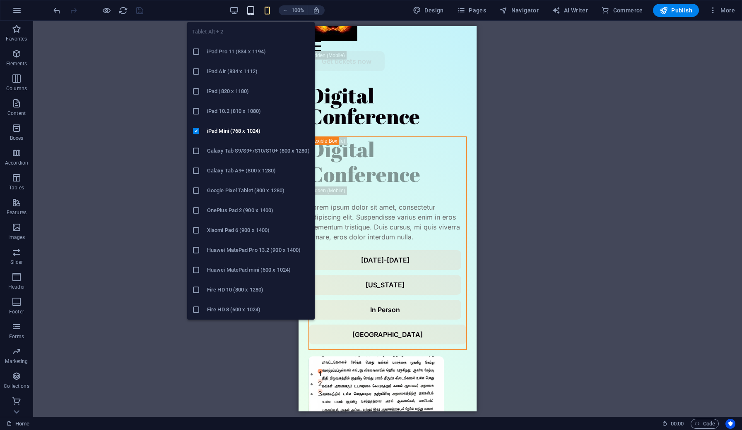
click at [255, 14] on icon "button" at bounding box center [251, 11] width 10 height 10
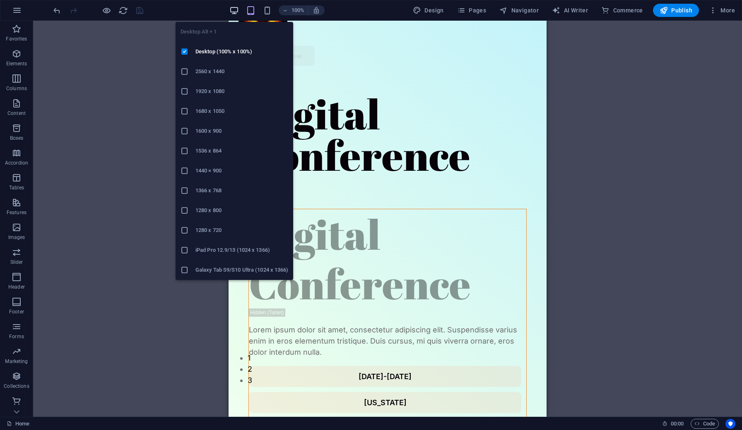
click at [233, 12] on icon "button" at bounding box center [234, 11] width 10 height 10
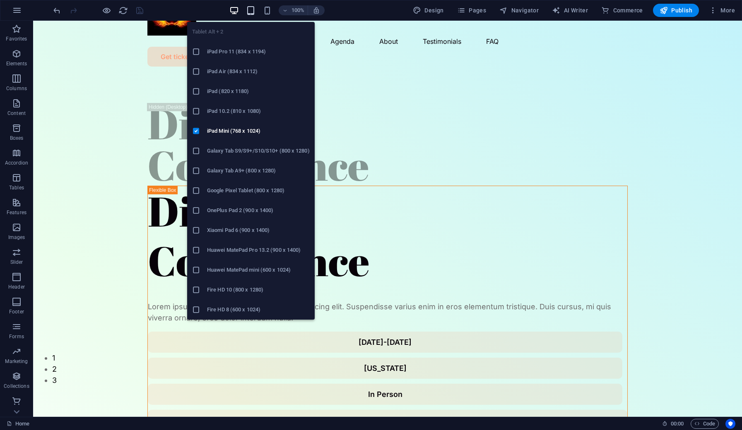
click at [252, 15] on icon "button" at bounding box center [251, 11] width 10 height 10
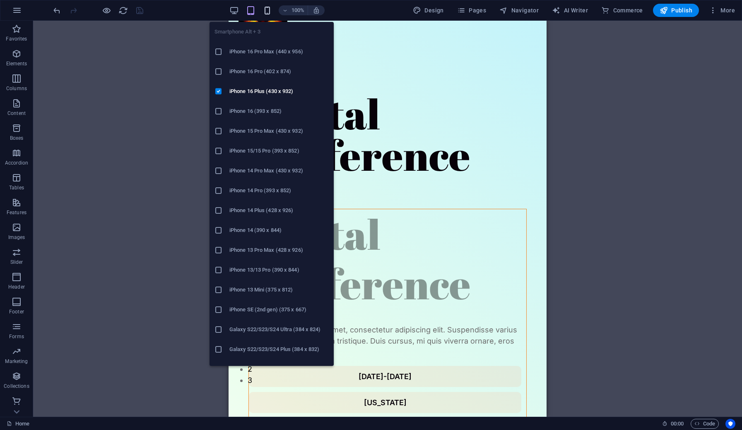
click at [266, 12] on icon "button" at bounding box center [267, 11] width 10 height 10
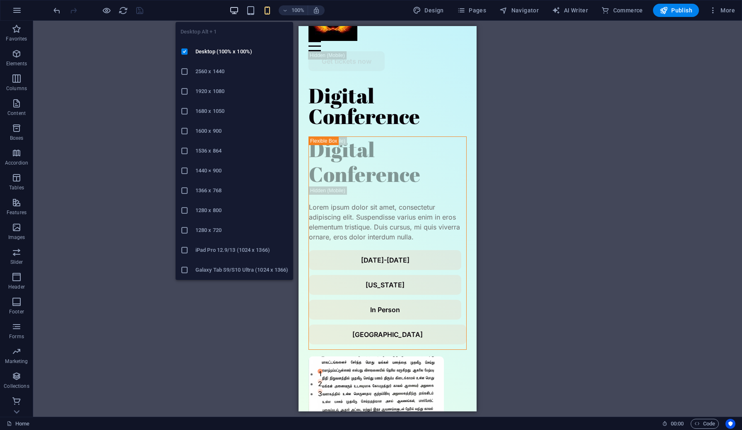
click at [238, 10] on icon "button" at bounding box center [234, 11] width 10 height 10
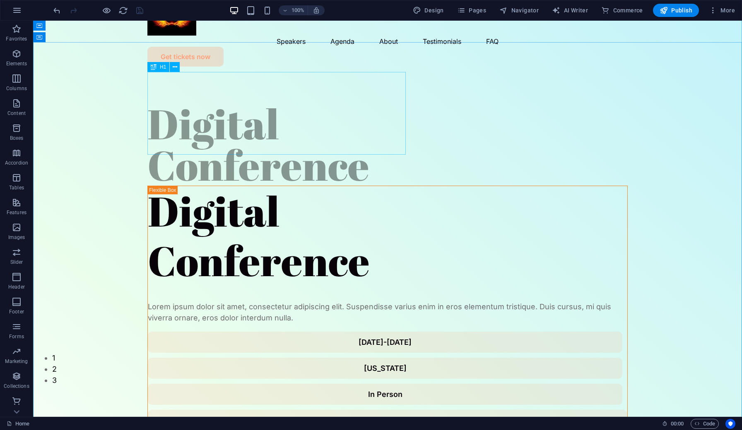
click at [324, 137] on div "Digital Conference" at bounding box center [387, 144] width 480 height 83
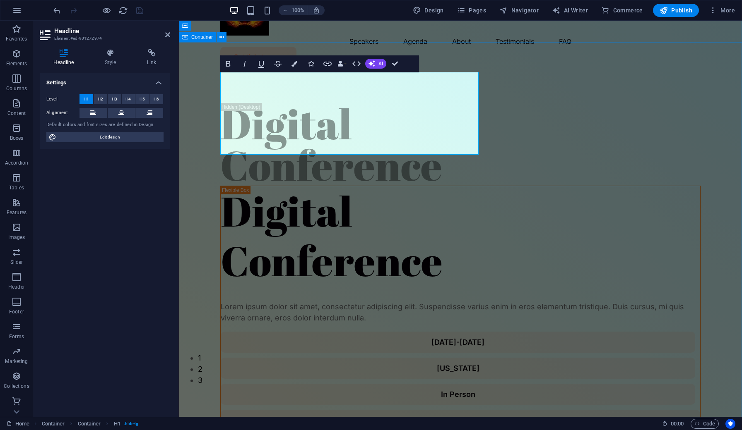
click at [545, 106] on div "Digital Conference Digital Conference Lorem ipsum dolor sit amet, consectetur a…" at bounding box center [460, 392] width 563 height 639
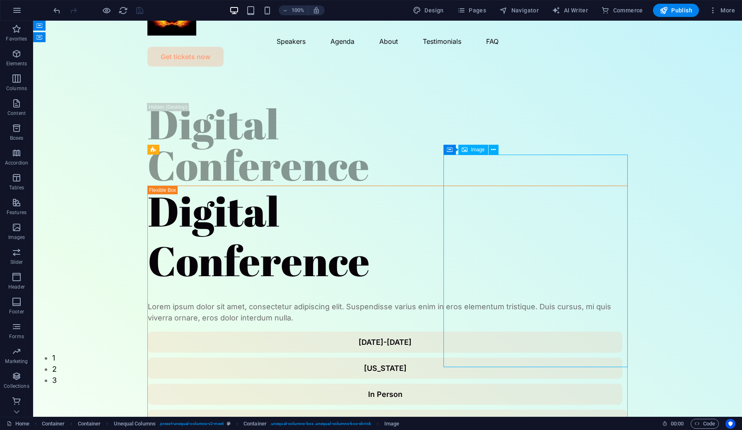
select select "px"
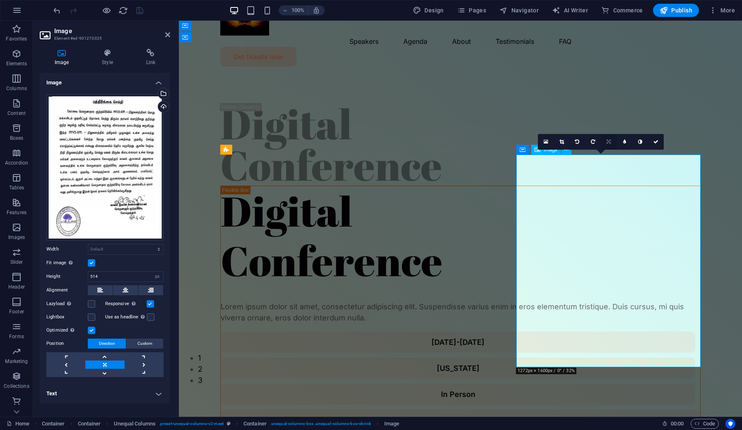
click at [610, 143] on icon at bounding box center [608, 141] width 4 height 5
click at [624, 137] on link at bounding box center [624, 142] width 16 height 16
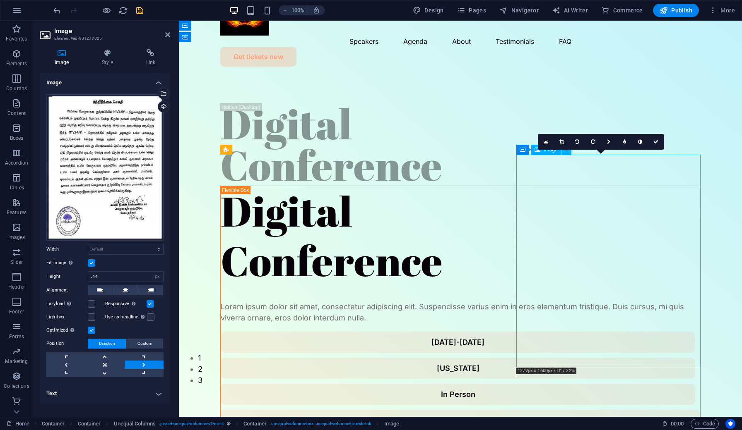
drag, startPoint x: 615, startPoint y: 199, endPoint x: 629, endPoint y: 200, distance: 14.2
click at [144, 364] on link at bounding box center [144, 365] width 39 height 8
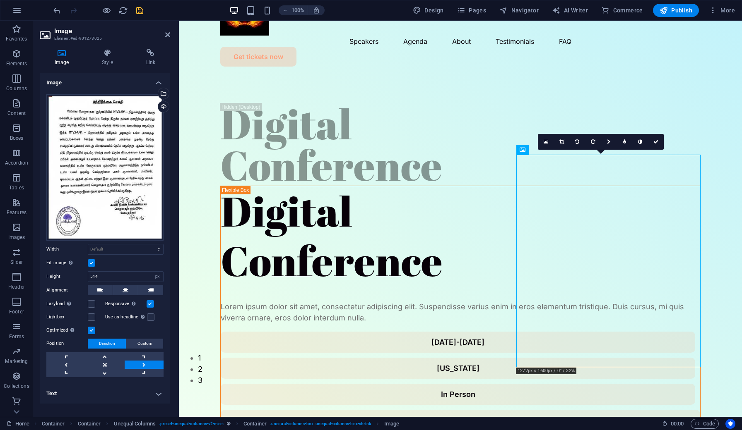
click at [144, 364] on link at bounding box center [144, 365] width 39 height 8
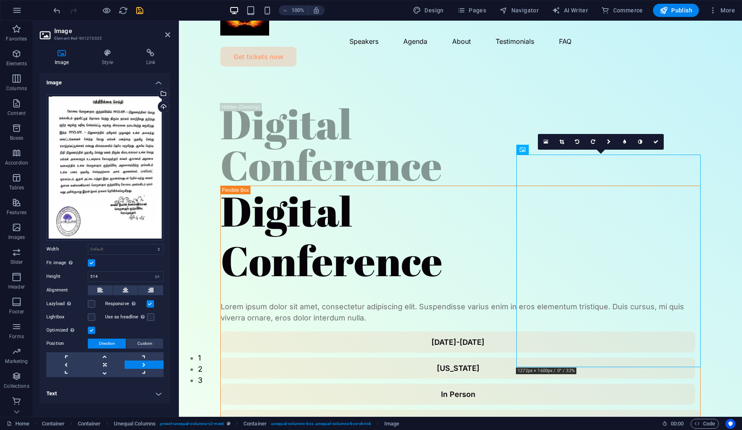
click at [144, 364] on link at bounding box center [144, 365] width 39 height 8
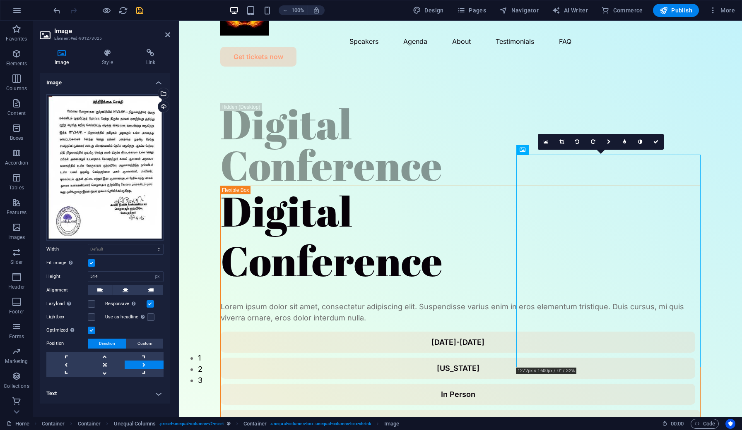
click at [144, 364] on link at bounding box center [144, 365] width 39 height 8
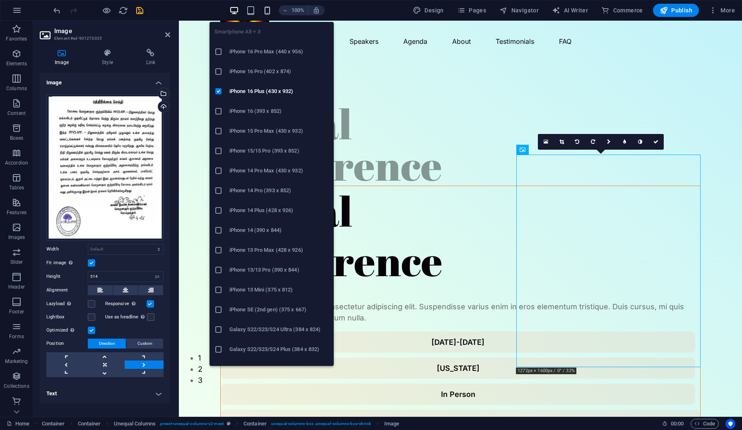
click at [269, 14] on icon "button" at bounding box center [267, 11] width 10 height 10
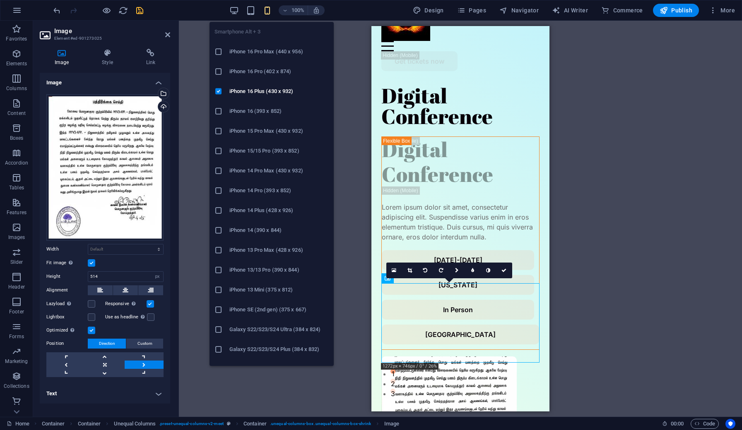
type input "327"
select select "px"
type input "192"
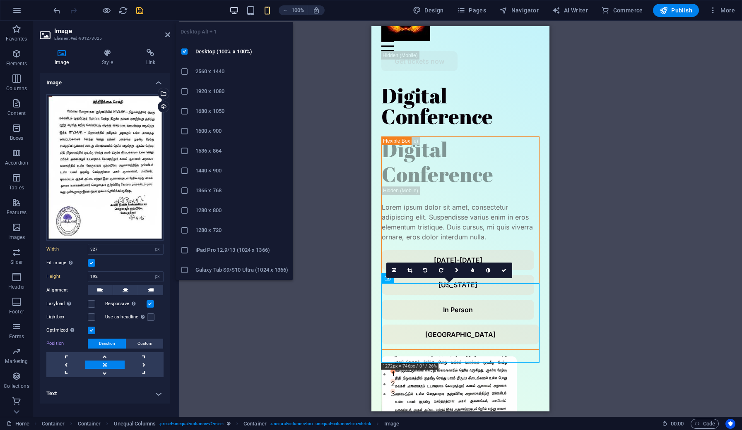
click at [239, 10] on icon "button" at bounding box center [234, 11] width 10 height 10
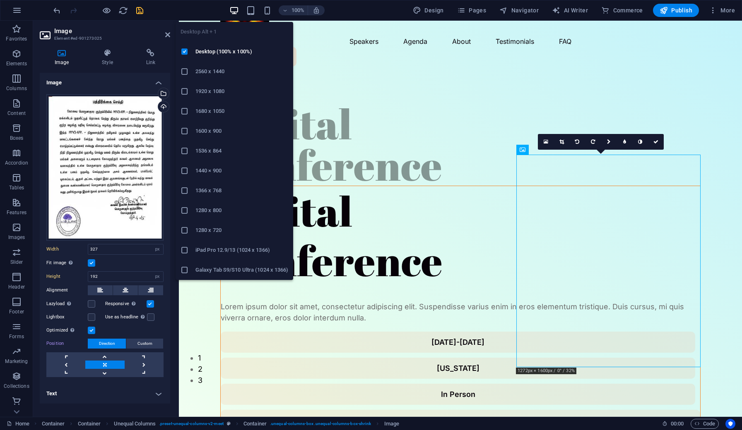
select select "DISABLED_OPTION_VALUE"
type input "514"
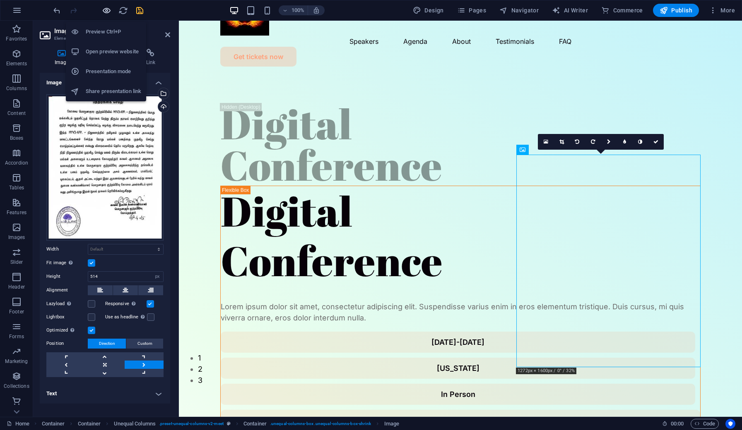
click at [105, 10] on icon "button" at bounding box center [107, 11] width 10 height 10
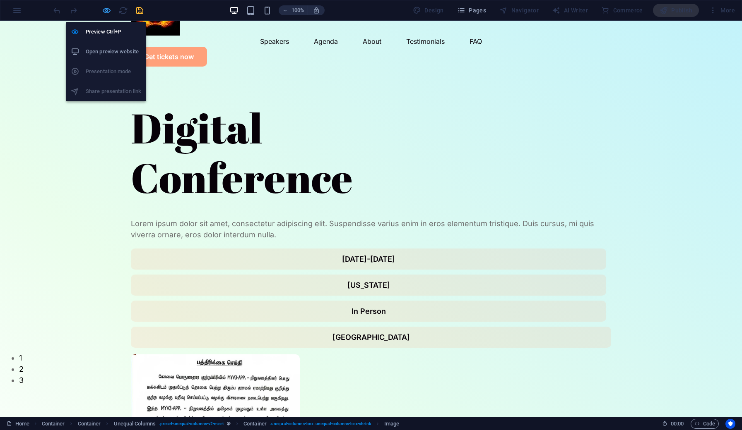
click at [108, 15] on icon "button" at bounding box center [107, 11] width 10 height 10
select select "px"
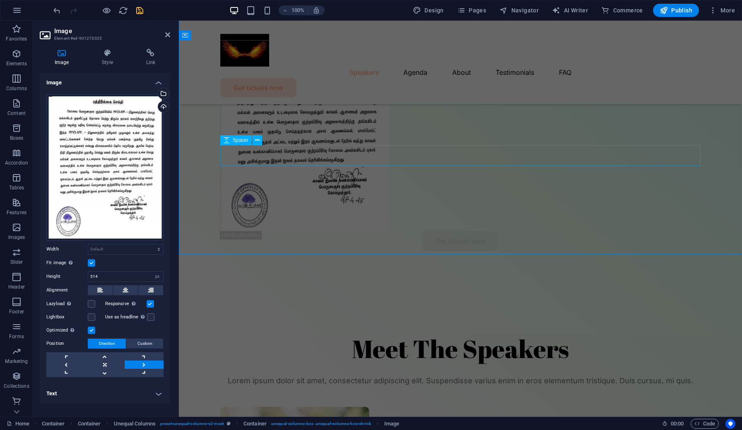
scroll to position [422, 0]
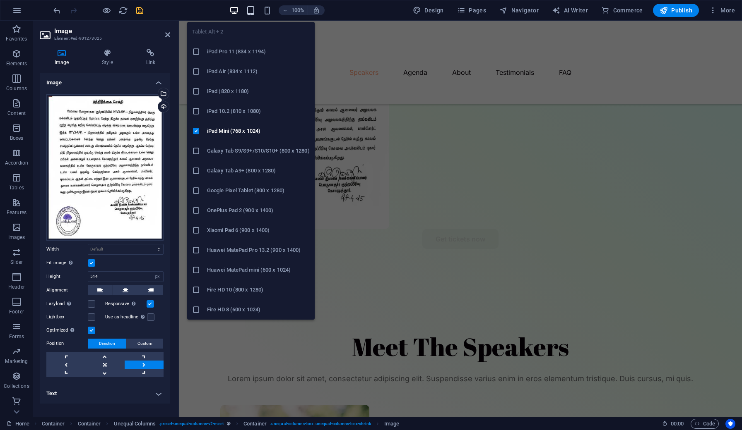
click at [251, 12] on icon "button" at bounding box center [251, 11] width 10 height 10
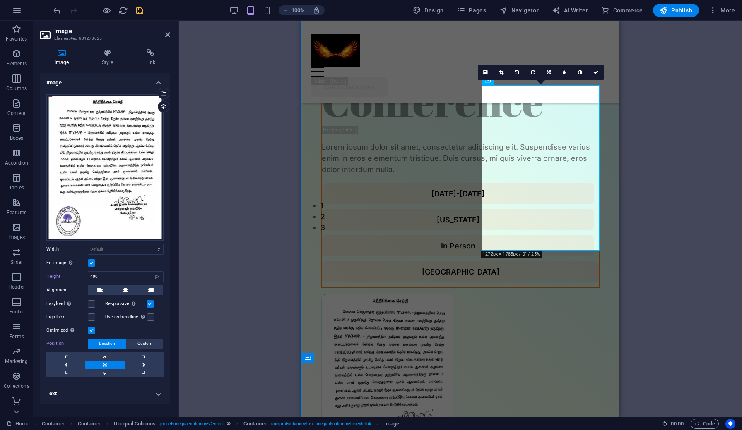
scroll to position [127, 0]
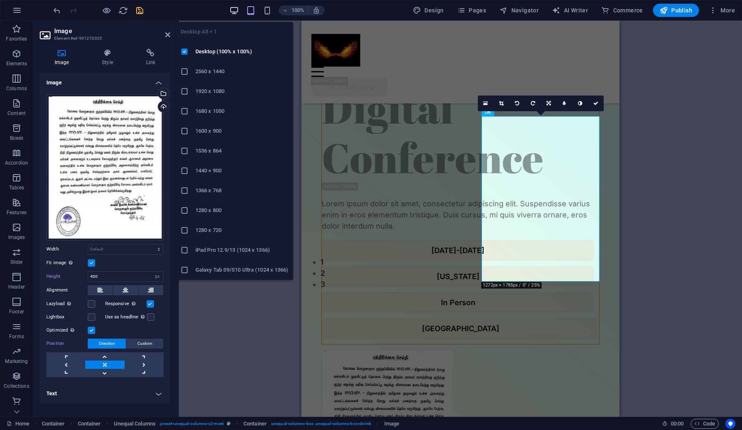
click at [235, 13] on icon "button" at bounding box center [234, 11] width 10 height 10
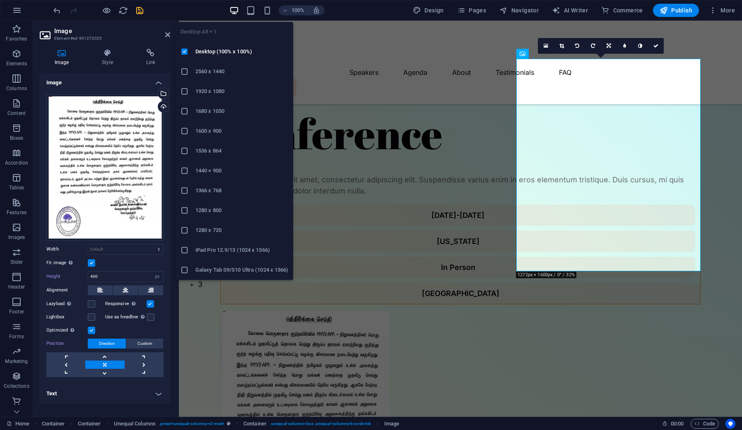
type input "514"
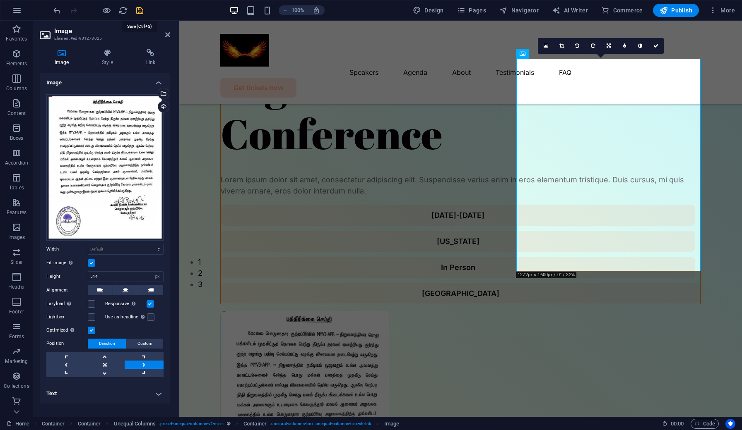
click at [137, 12] on icon "save" at bounding box center [140, 11] width 10 height 10
select select "px"
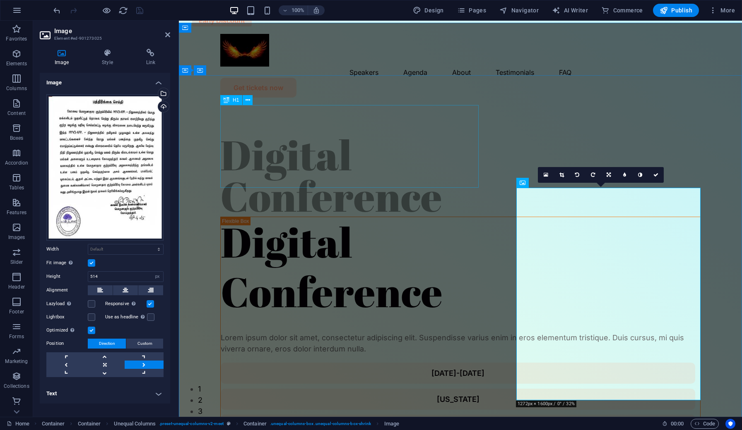
scroll to position [0, 0]
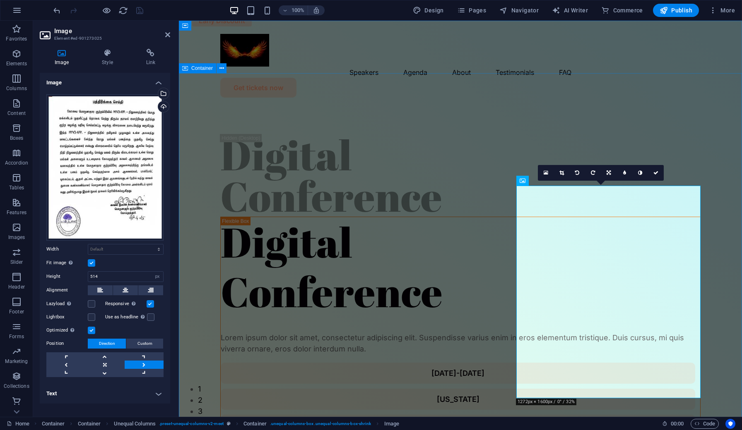
click at [201, 159] on div "Digital Conference Digital Conference Lorem ipsum dolor sit amet, consectetur a…" at bounding box center [460, 423] width 563 height 639
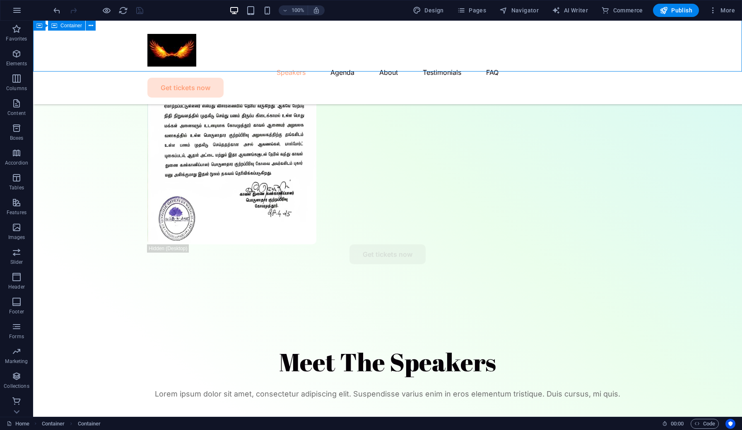
scroll to position [410, 0]
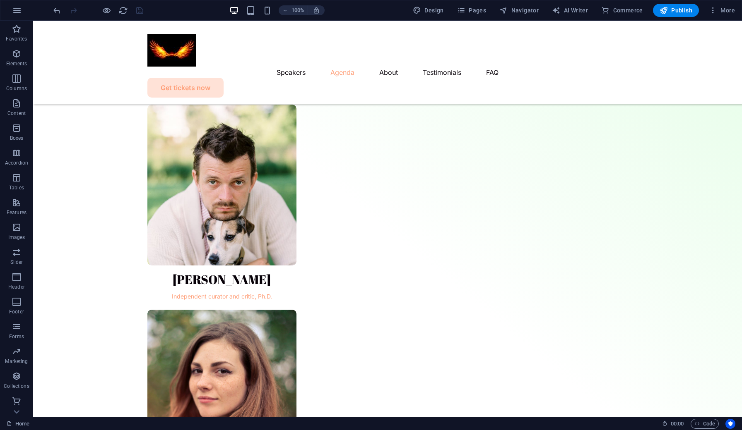
scroll to position [479, 0]
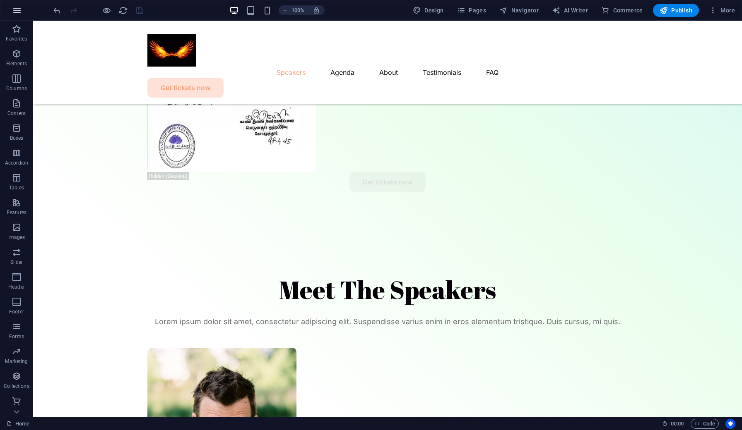
click at [16, 10] on icon "button" at bounding box center [17, 10] width 10 height 10
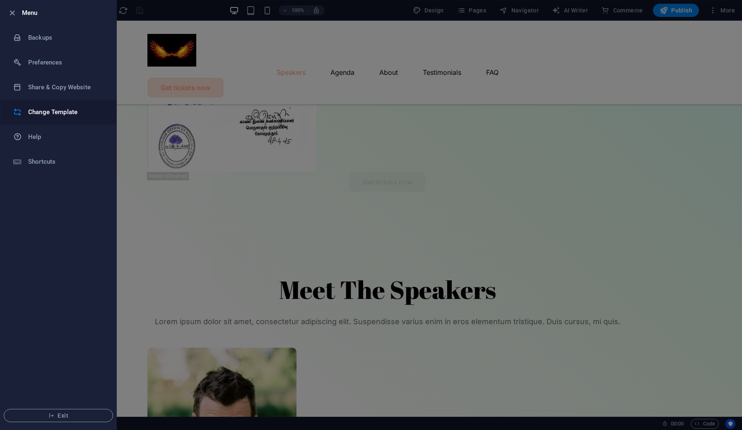
click at [61, 115] on h6 "Change Template" at bounding box center [66, 112] width 77 height 10
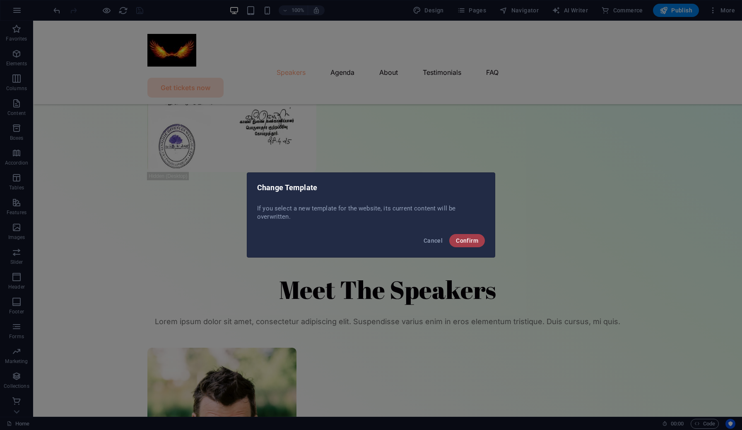
click at [466, 239] on span "Confirm" at bounding box center [467, 241] width 22 height 7
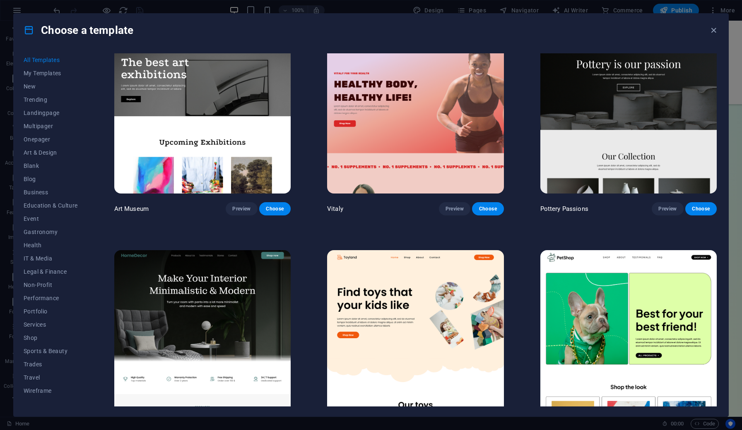
scroll to position [245, 0]
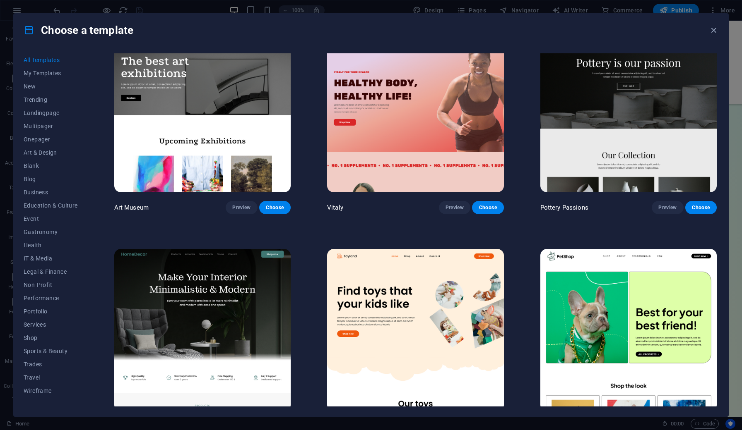
click at [212, 135] on img at bounding box center [202, 111] width 176 height 163
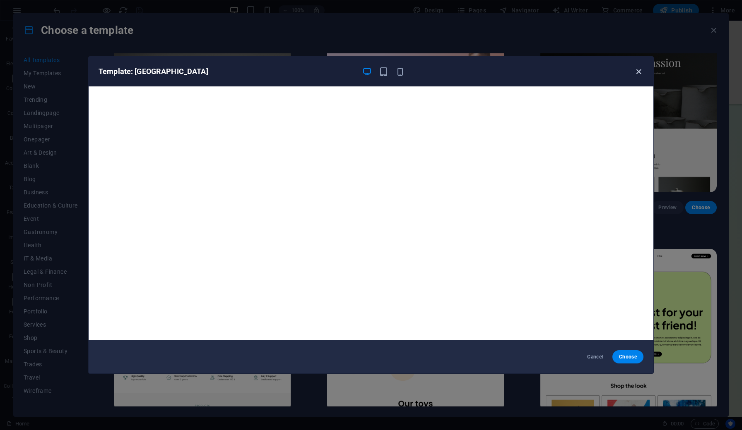
click at [637, 72] on icon "button" at bounding box center [639, 72] width 10 height 10
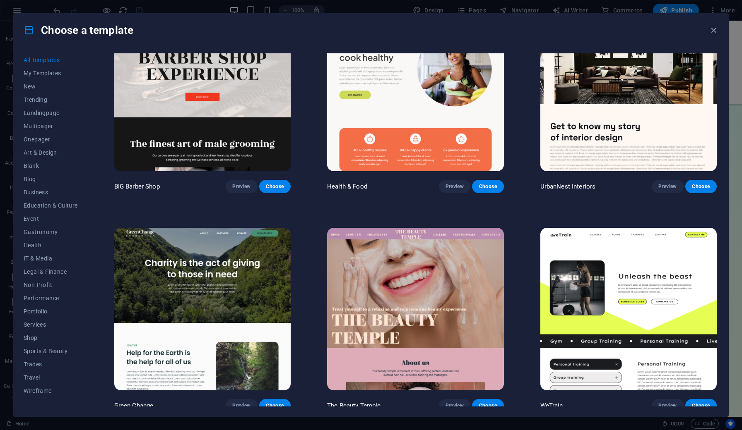
scroll to position [1367, 0]
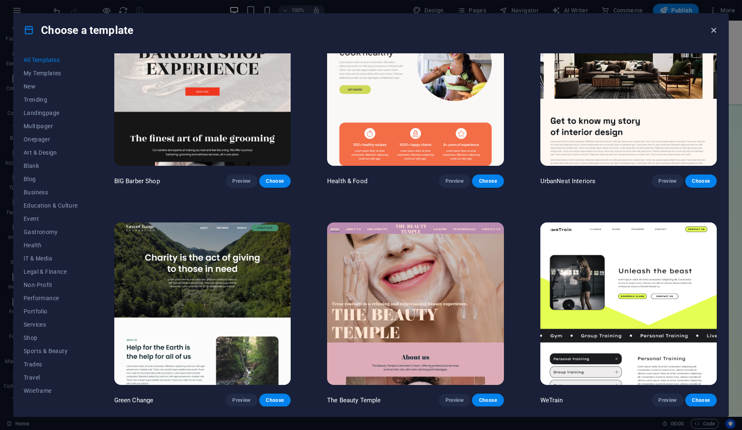
click at [710, 29] on icon "button" at bounding box center [714, 31] width 10 height 10
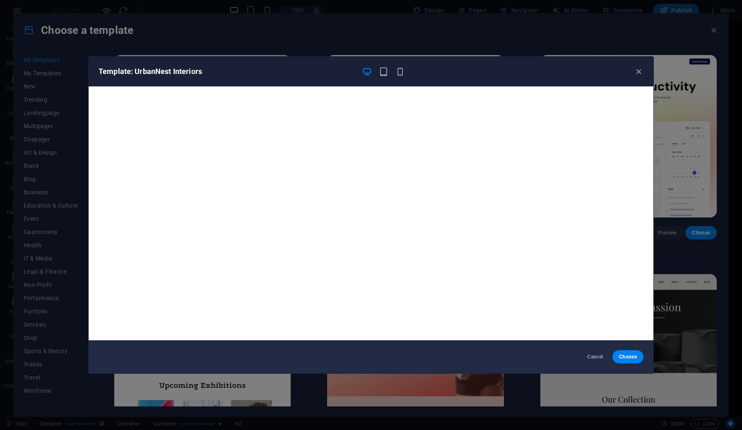
scroll to position [1228, 0]
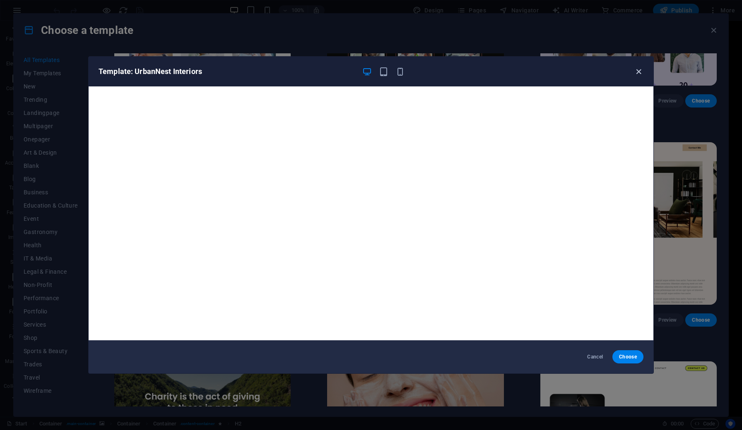
click at [638, 73] on icon "button" at bounding box center [639, 72] width 10 height 10
